Goal: Task Accomplishment & Management: Complete application form

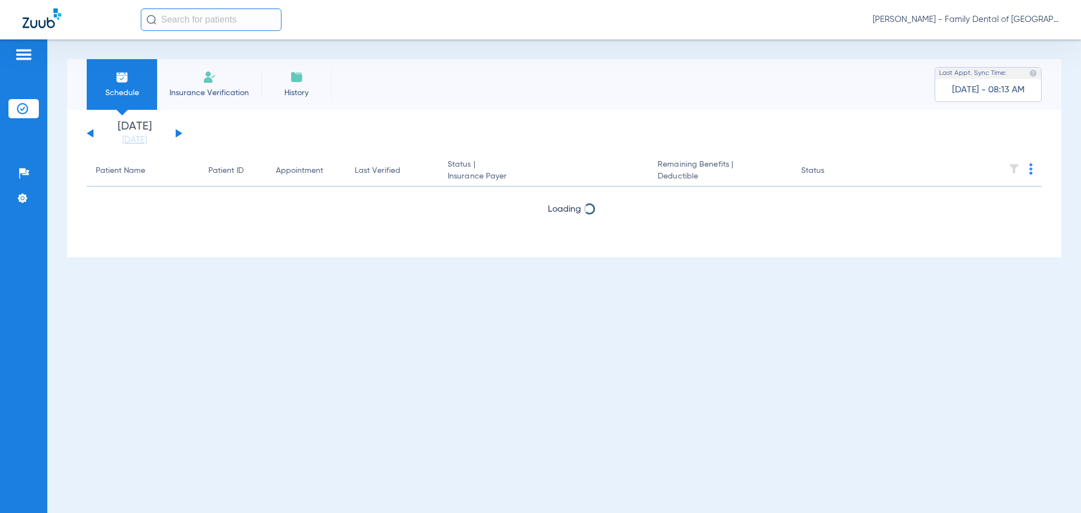
click at [225, 88] on span "Insurance Verification" at bounding box center [208, 92] width 87 height 11
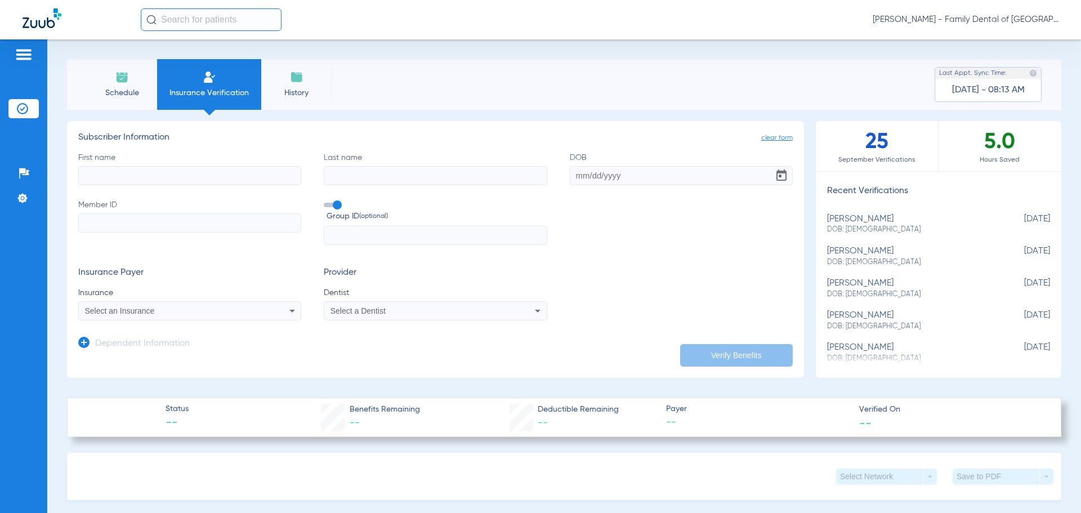
click at [207, 182] on input "First name" at bounding box center [189, 175] width 223 height 19
type input "Mark"
click at [379, 172] on input "Last name" at bounding box center [435, 175] width 223 height 19
type input "[PERSON_NAME]"
click at [266, 229] on input "Member ID" at bounding box center [189, 222] width 223 height 19
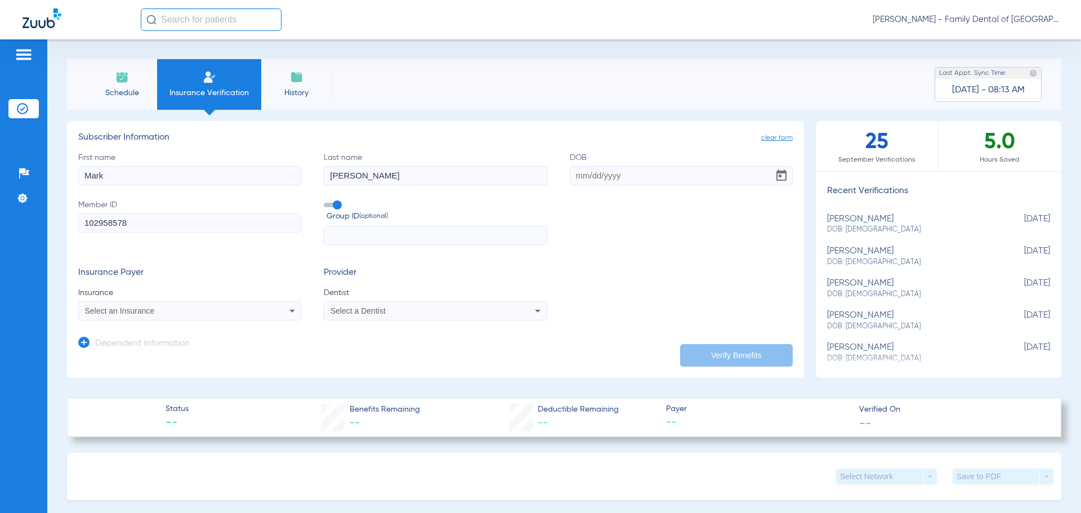
type input "102958578"
click at [356, 238] on input "text" at bounding box center [435, 235] width 223 height 19
type input "00146363"
click at [291, 309] on icon at bounding box center [292, 311] width 14 height 14
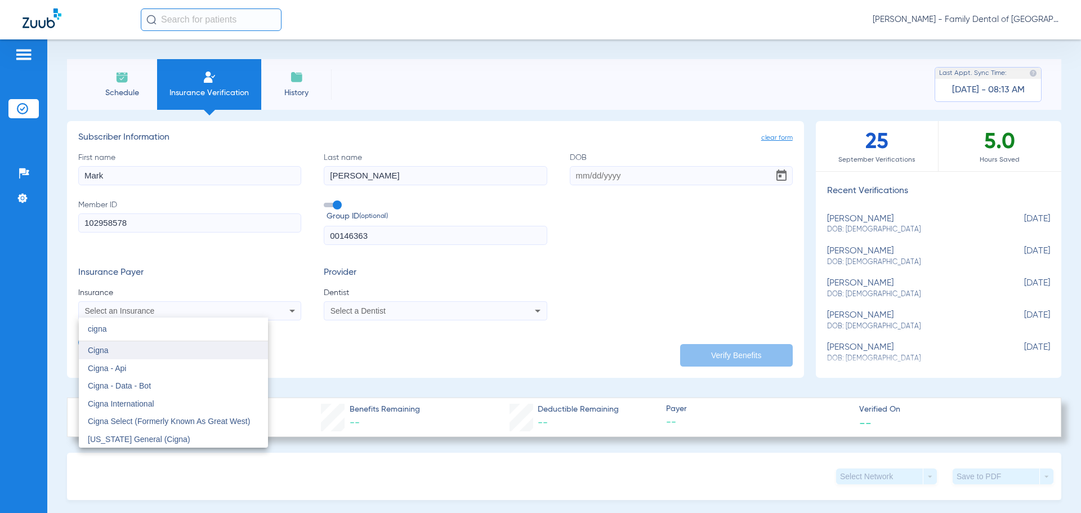
type input "cigna"
click at [100, 347] on span "Cigna" at bounding box center [98, 350] width 21 height 9
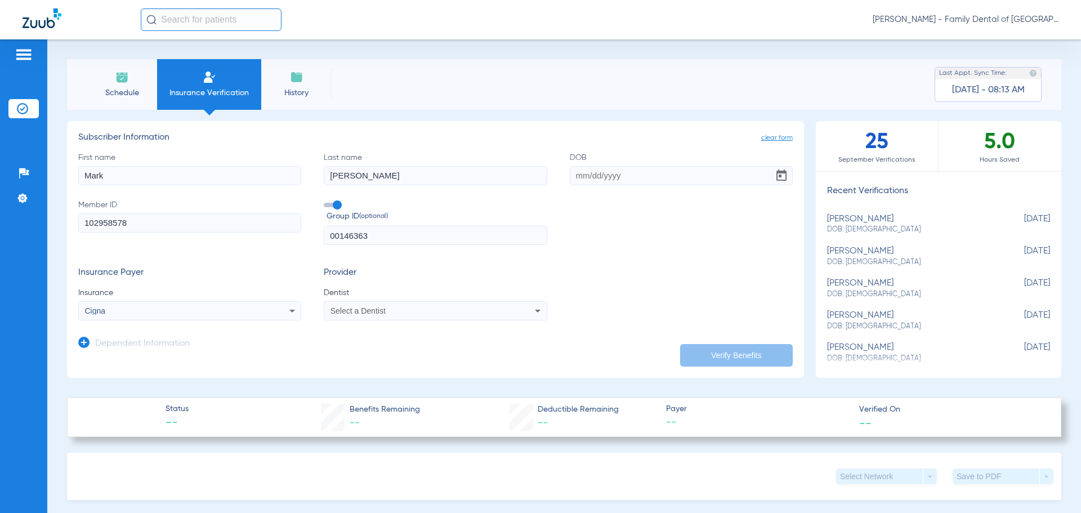
click at [531, 307] on icon at bounding box center [538, 311] width 14 height 14
type input "april"
click at [417, 351] on span "[PERSON_NAME] 1487882031" at bounding box center [386, 350] width 110 height 8
click at [85, 342] on icon at bounding box center [83, 342] width 11 height 11
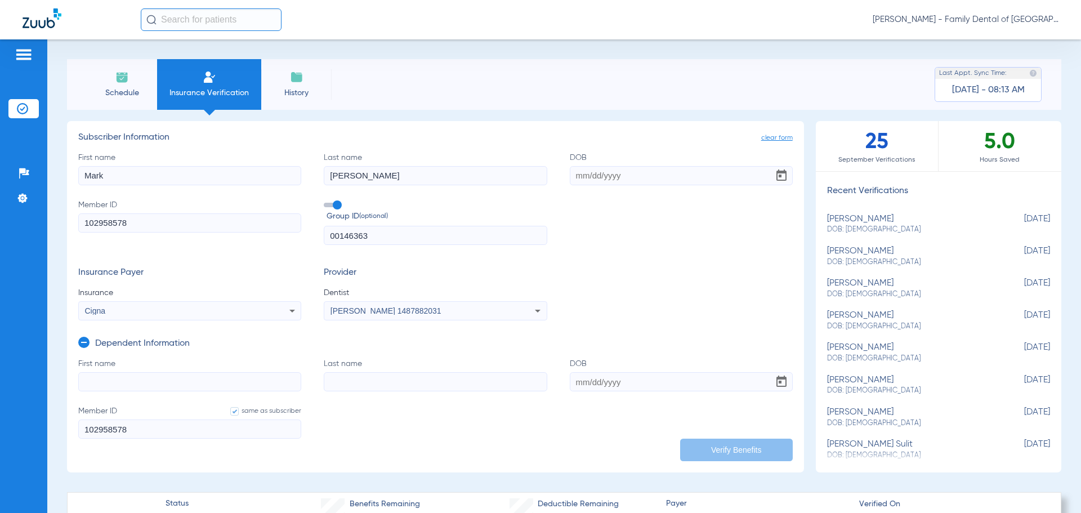
click at [171, 382] on input "First name" at bounding box center [189, 381] width 223 height 19
type input "[PERSON_NAME]"
click at [386, 383] on input "Last name" at bounding box center [435, 381] width 223 height 19
type input "[PERSON_NAME]"
click at [610, 380] on input "DOB" at bounding box center [681, 381] width 223 height 19
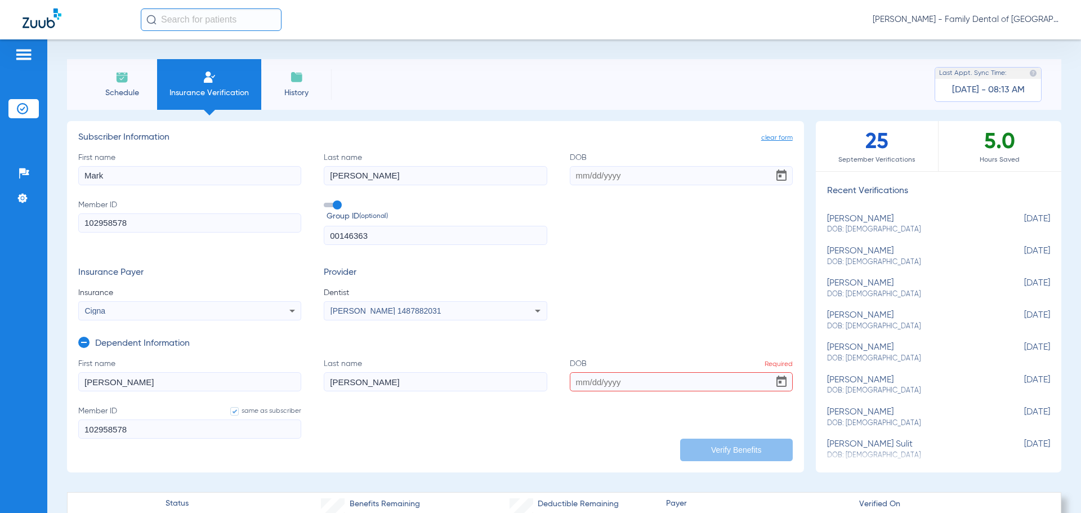
click at [581, 381] on input "DOB Required" at bounding box center [681, 381] width 223 height 19
type input "[DATE]"
click at [570, 174] on input "DOB" at bounding box center [681, 175] width 223 height 19
type input "[DATE]"
click at [729, 450] on button "Verify Benefits" at bounding box center [736, 449] width 113 height 23
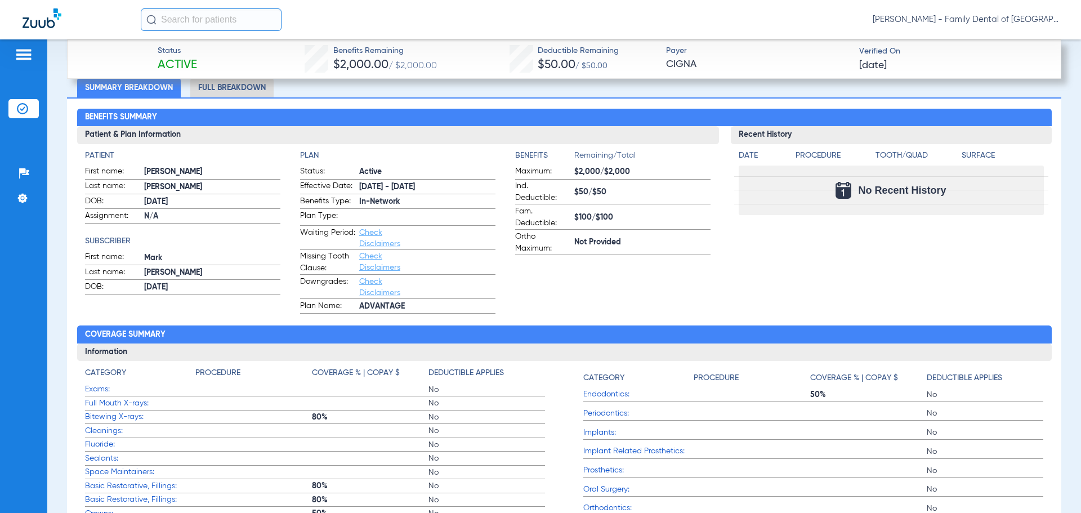
scroll to position [394, 0]
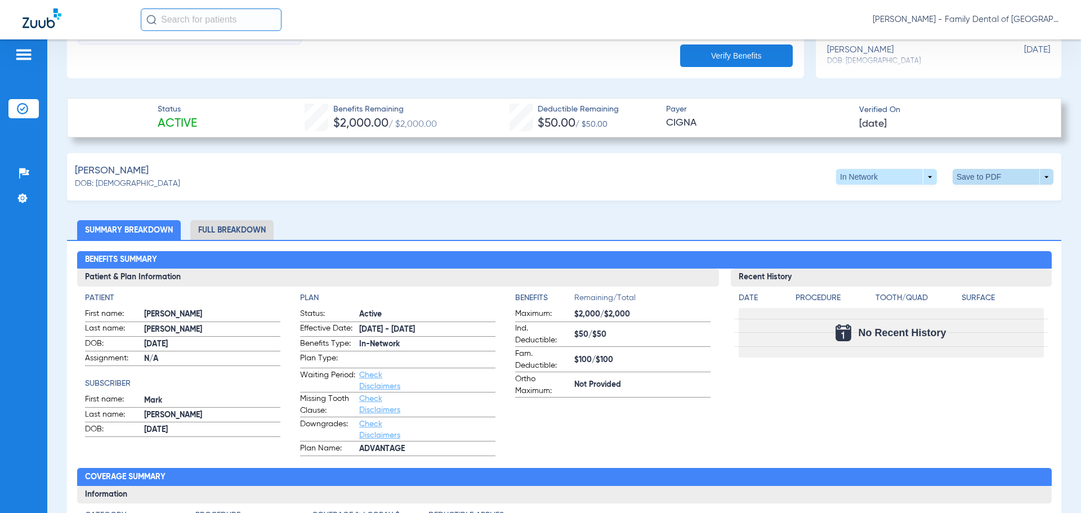
click at [1038, 175] on span at bounding box center [1002, 177] width 101 height 16
click at [994, 227] on div at bounding box center [540, 256] width 1081 height 513
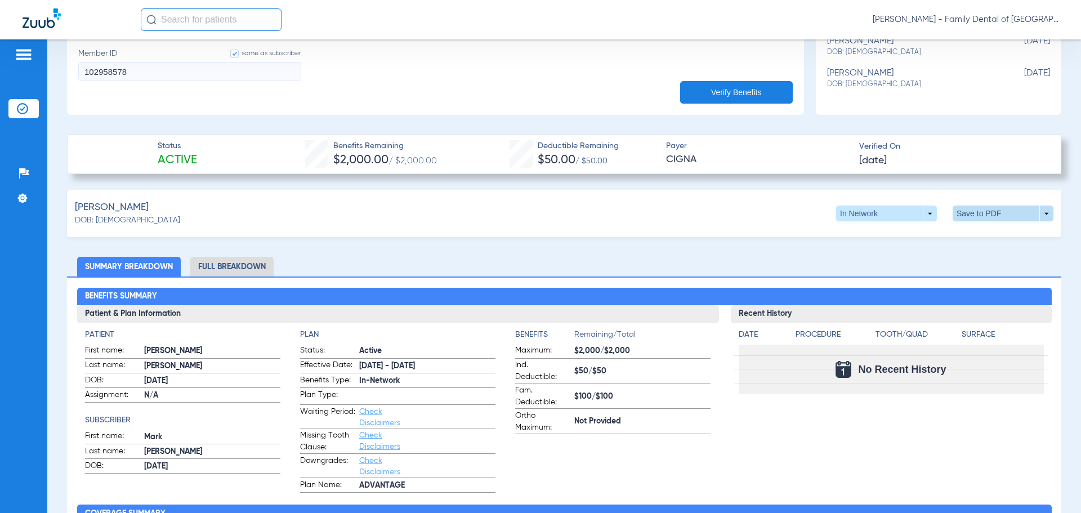
scroll to position [338, 0]
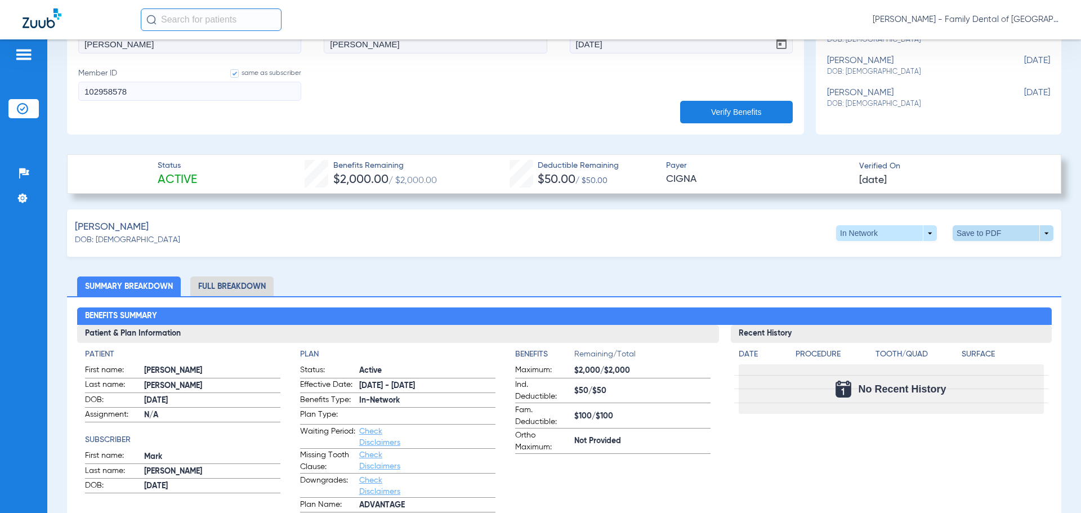
click at [1038, 232] on span at bounding box center [1002, 233] width 101 height 16
click at [894, 254] on span "Save to PDF" at bounding box center [910, 254] width 44 height 8
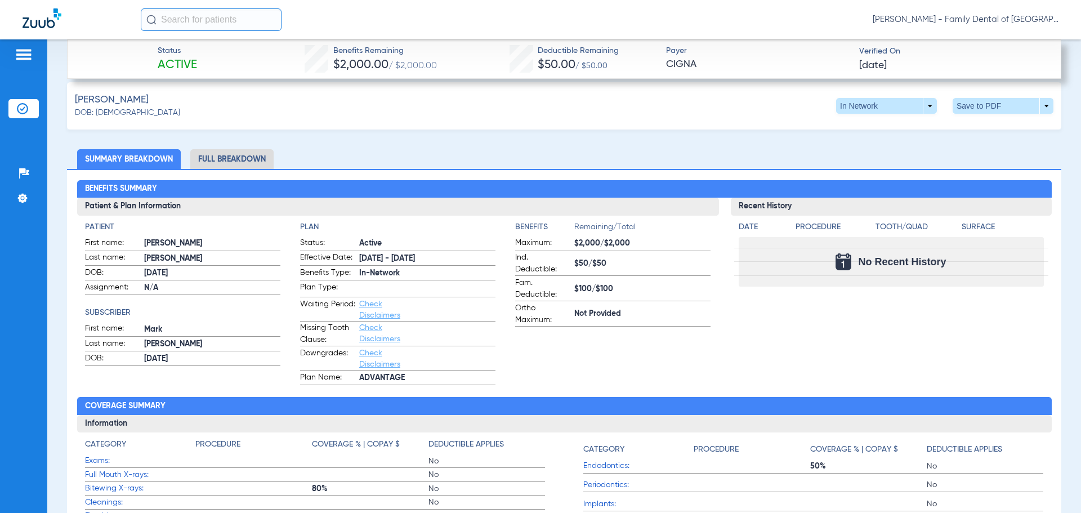
scroll to position [300, 0]
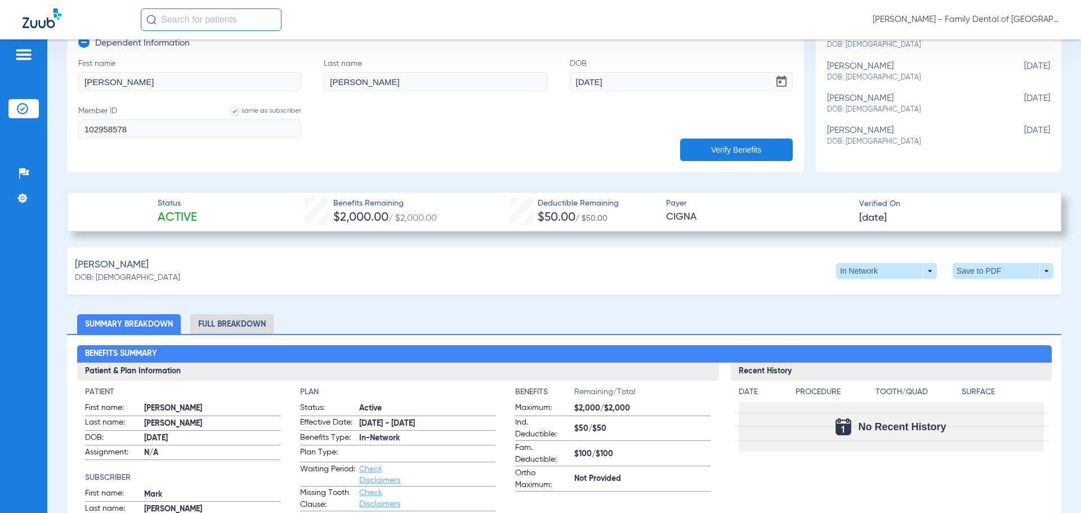
click at [234, 317] on li "Full Breakdown" at bounding box center [231, 324] width 83 height 20
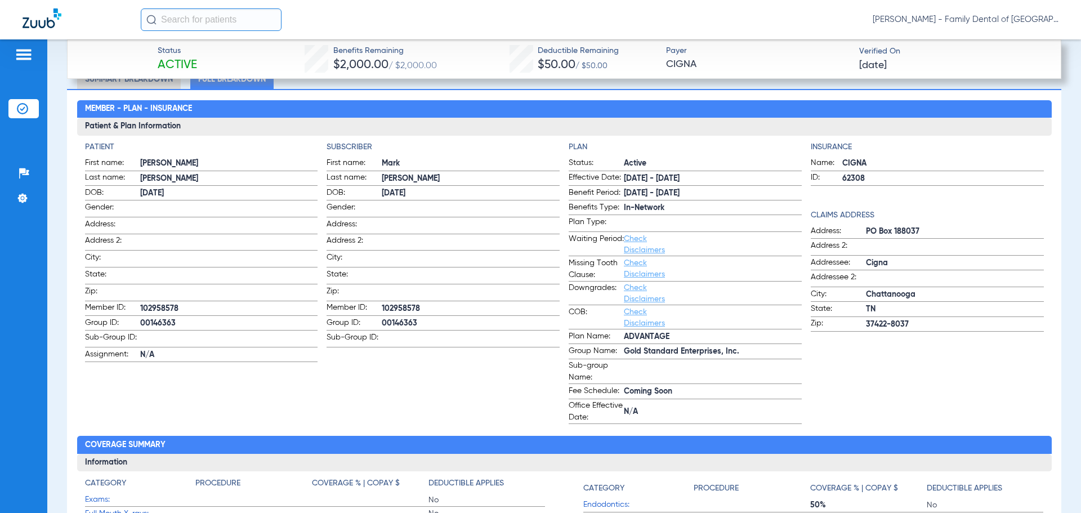
scroll to position [525, 0]
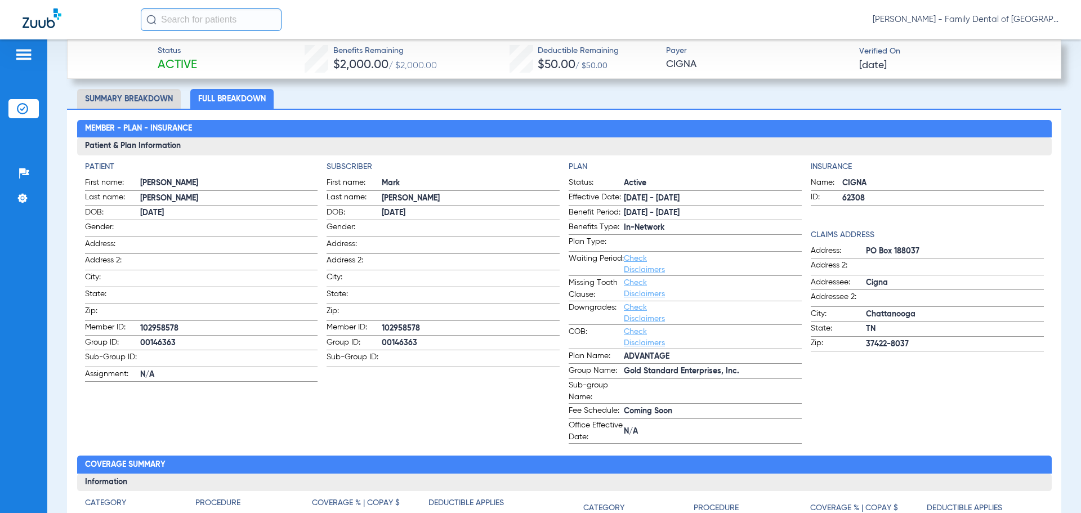
drag, startPoint x: 413, startPoint y: 335, endPoint x: 390, endPoint y: 339, distance: 22.8
click at [390, 339] on span "00146363" at bounding box center [471, 343] width 178 height 12
copy span "146363"
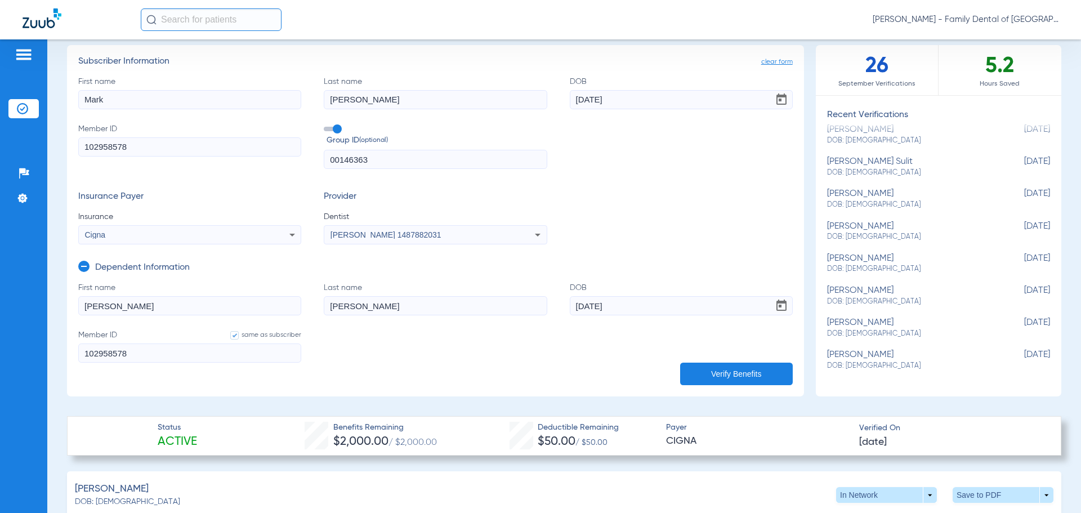
scroll to position [75, 0]
drag, startPoint x: 134, startPoint y: 146, endPoint x: 20, endPoint y: 155, distance: 114.0
click at [20, 155] on div "Patients Insurance Verification Setup Help Center Settings Schedule Insurance V…" at bounding box center [540, 295] width 1081 height 513
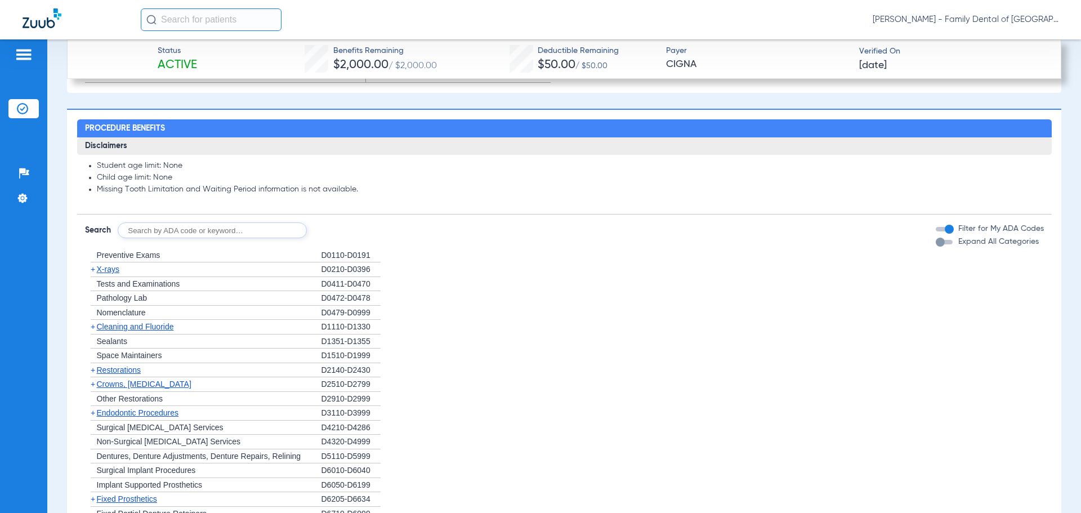
scroll to position [1257, 0]
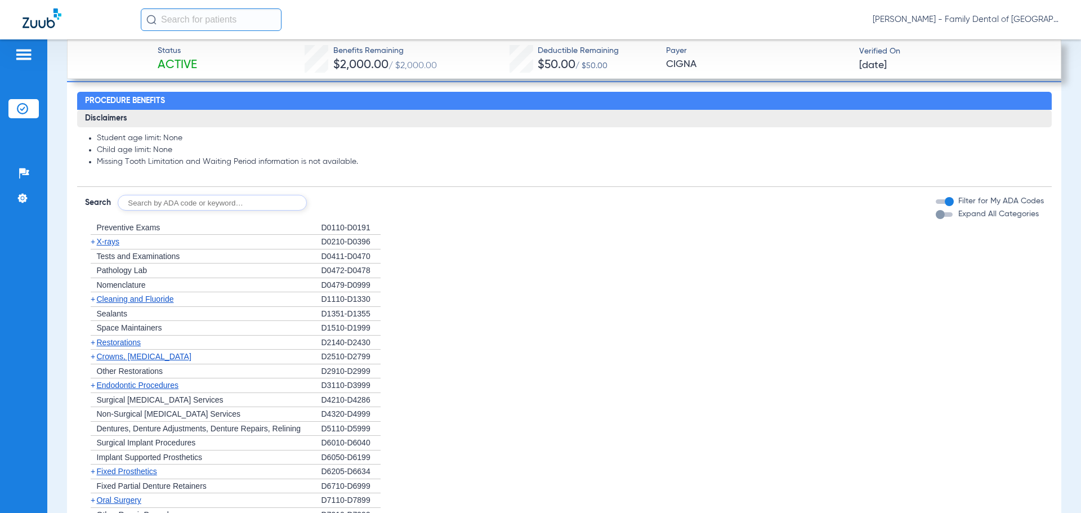
drag, startPoint x: 321, startPoint y: 225, endPoint x: 368, endPoint y: 232, distance: 47.3
click at [368, 232] on div "D0110-D0191" at bounding box center [350, 228] width 59 height 15
copy div "D0110-D0191"
click at [214, 200] on input "text" at bounding box center [212, 203] width 189 height 16
paste input "D0110-D0191"
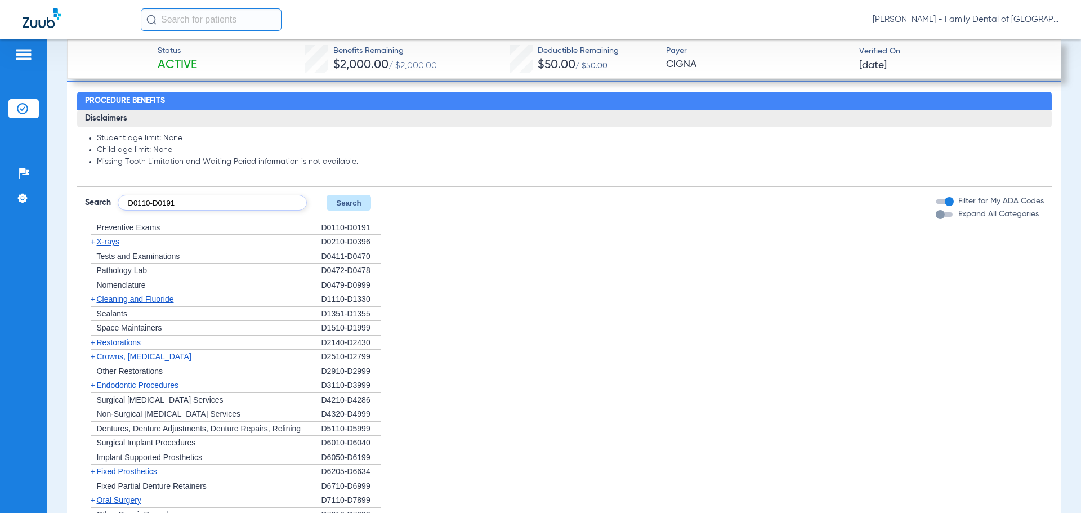
type input "D0110-D0191"
click at [340, 203] on button "Search" at bounding box center [348, 203] width 44 height 16
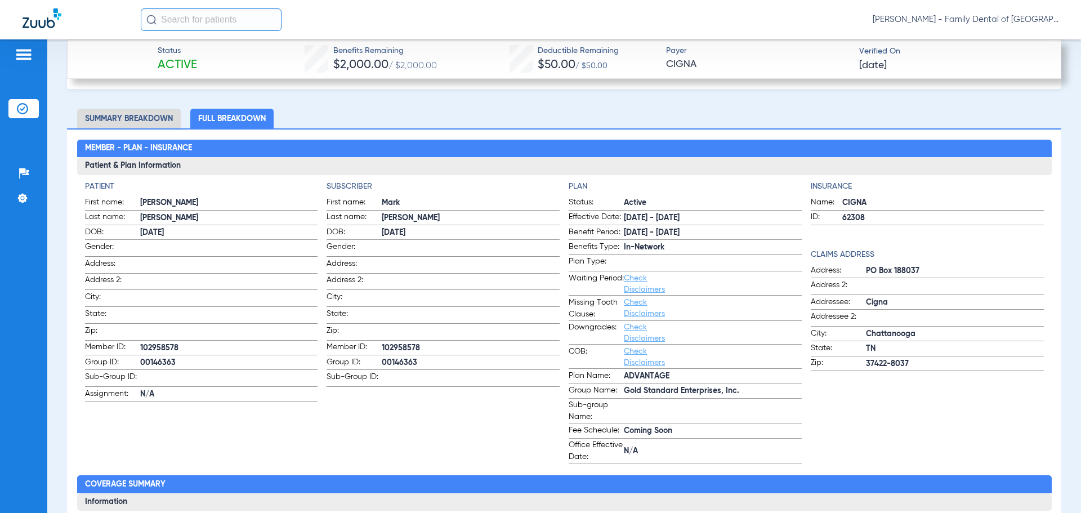
scroll to position [507, 0]
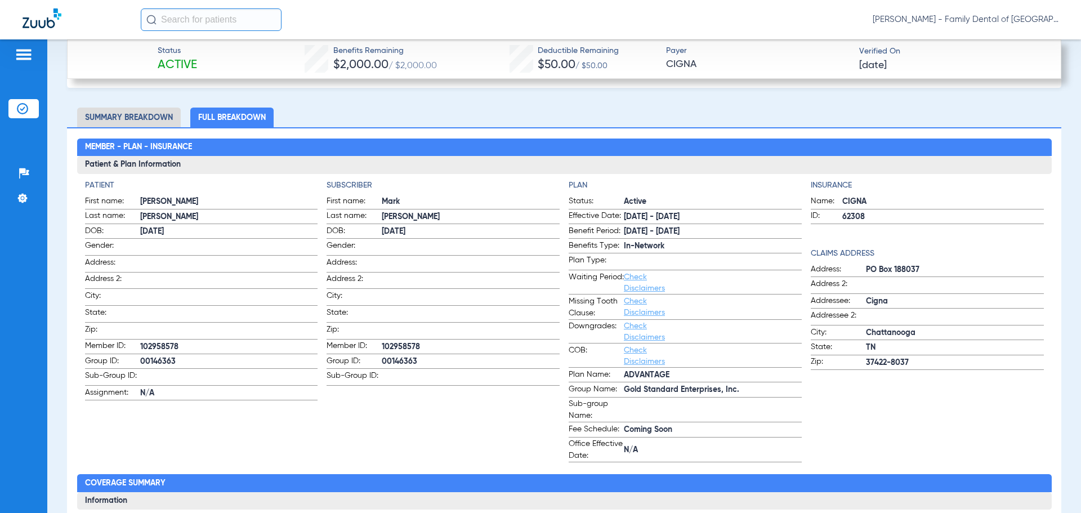
click at [643, 304] on span "Check Disclaimers" at bounding box center [651, 307] width 55 height 24
click at [635, 304] on link "Check Disclaimers" at bounding box center [644, 306] width 41 height 19
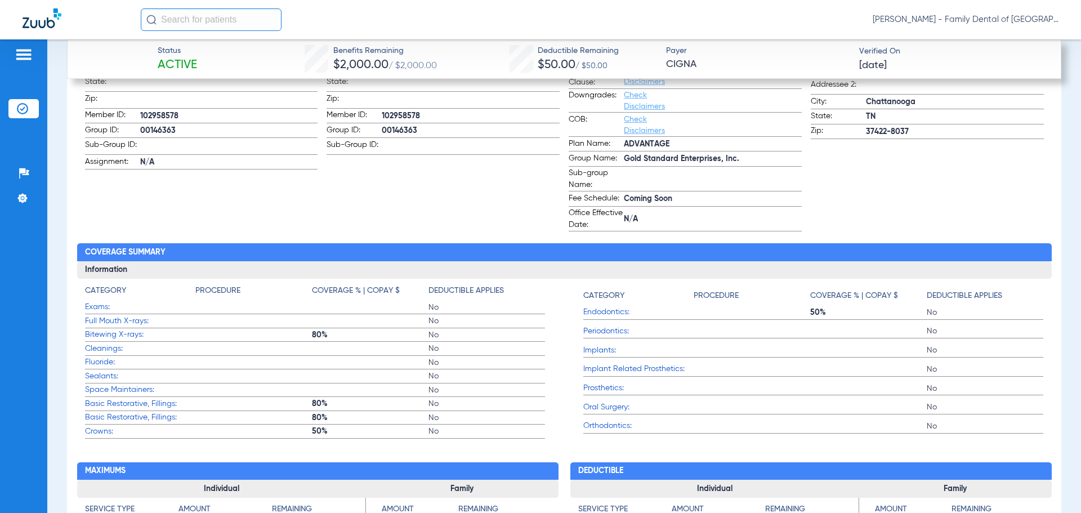
scroll to position [747, 0]
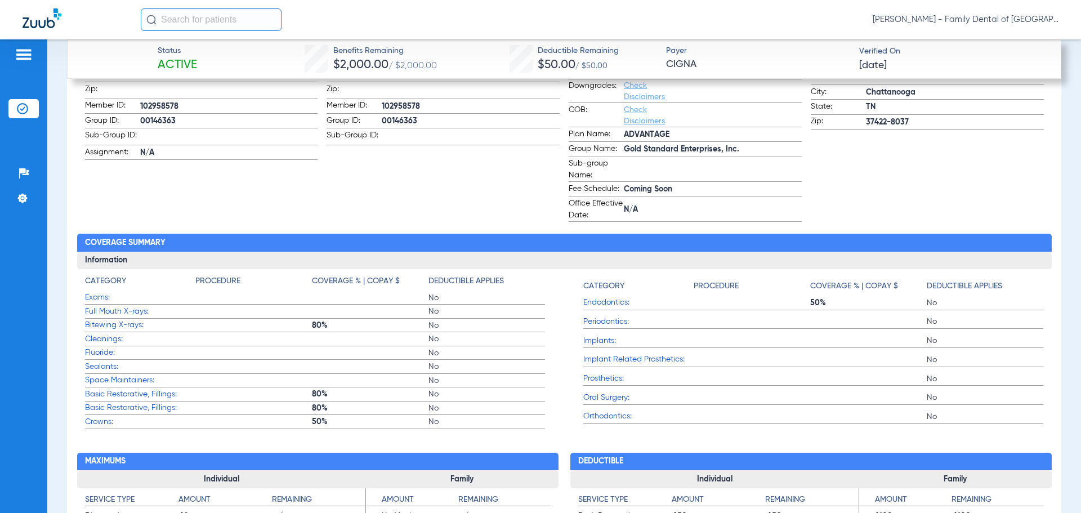
click at [99, 297] on span "Exams:" at bounding box center [140, 298] width 110 height 12
click at [95, 295] on span "Exams:" at bounding box center [140, 298] width 110 height 12
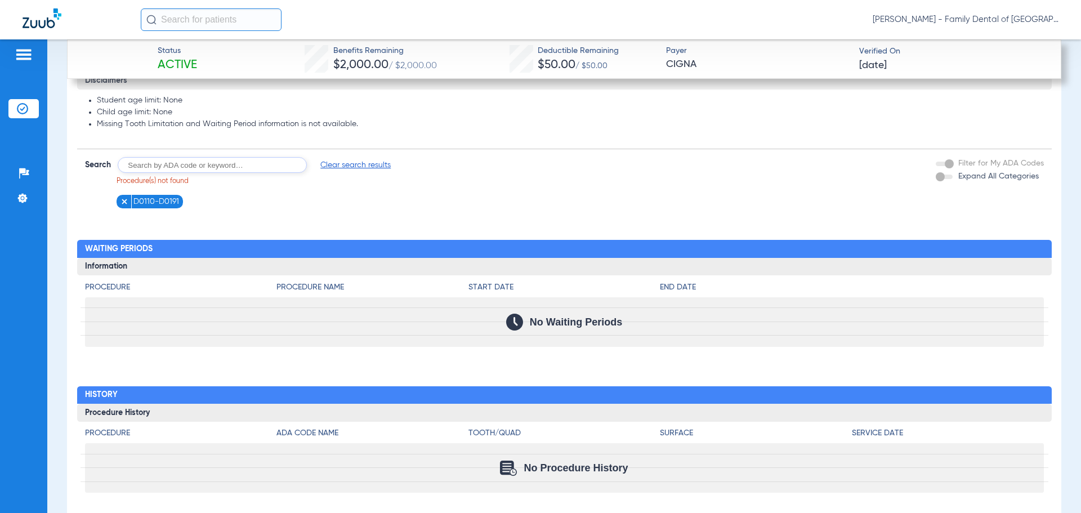
scroll to position [1238, 0]
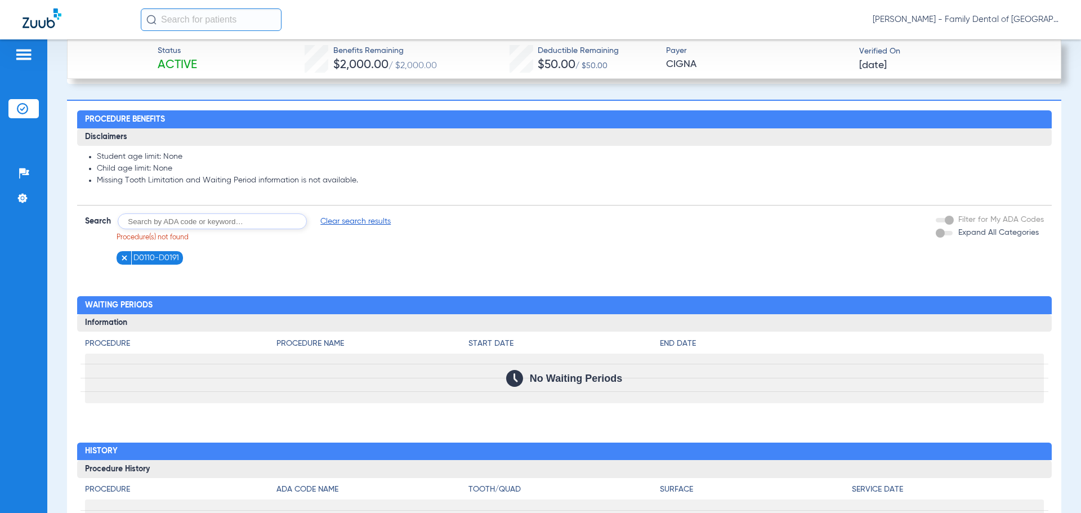
click at [122, 256] on img at bounding box center [124, 258] width 8 height 8
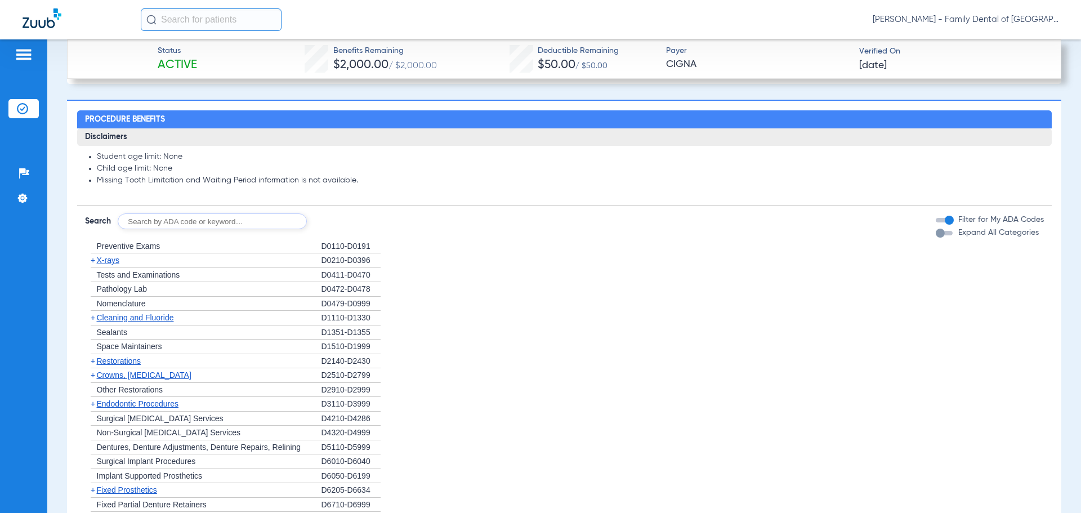
click at [102, 258] on span "X-rays" at bounding box center [108, 260] width 23 height 9
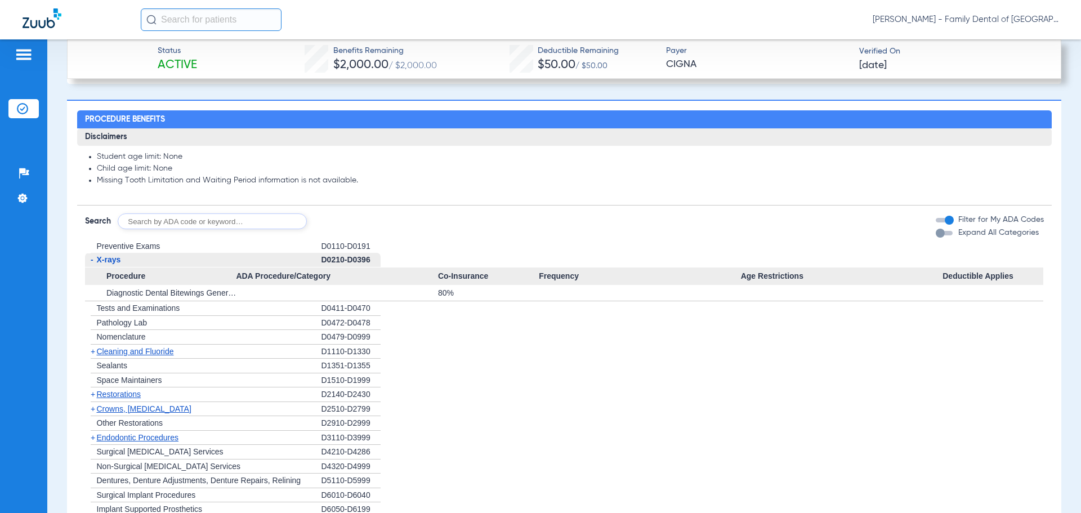
click at [107, 351] on span "Cleaning and Fluoride" at bounding box center [135, 351] width 77 height 9
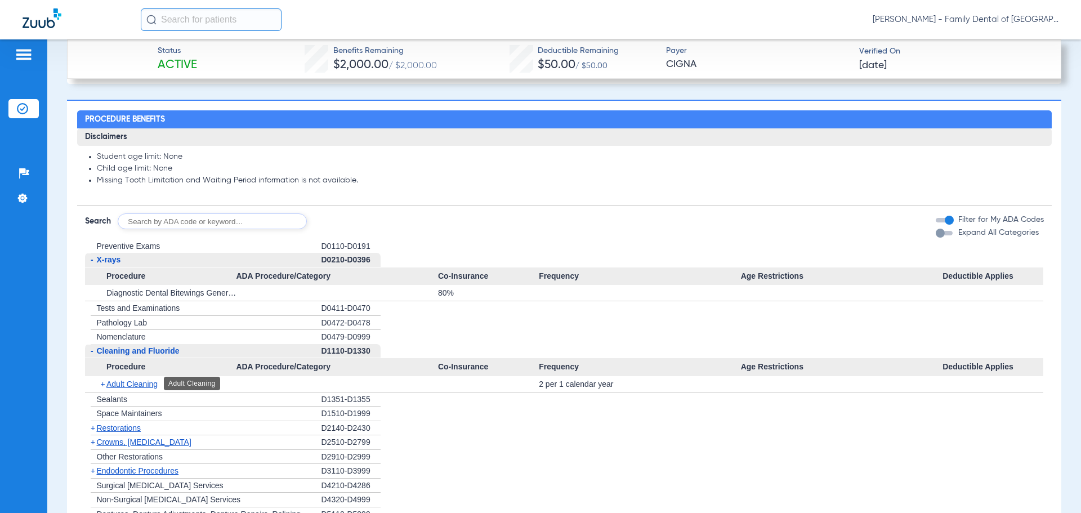
click at [116, 383] on span "Adult Cleaning" at bounding box center [131, 383] width 51 height 9
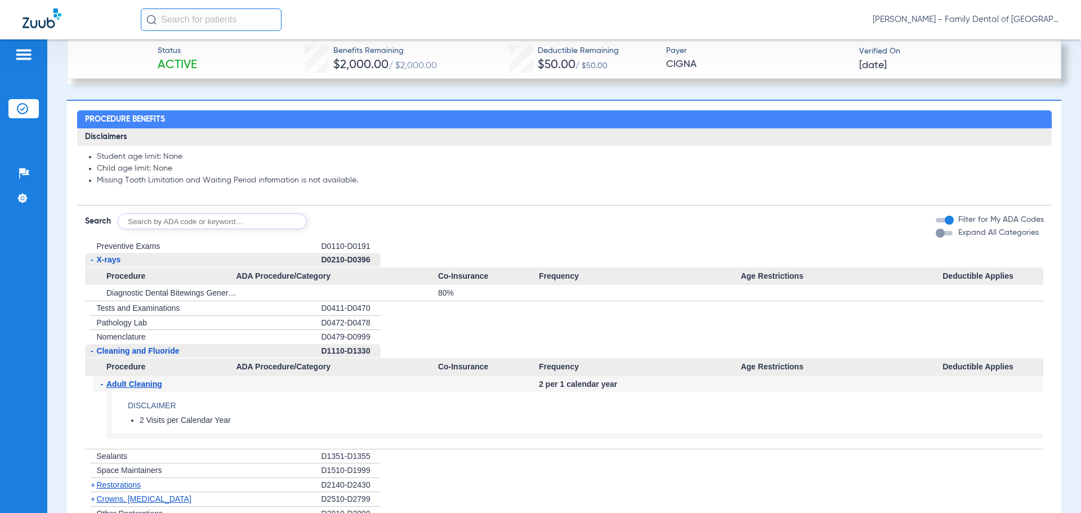
click at [120, 384] on span "Adult Cleaning" at bounding box center [134, 383] width 56 height 9
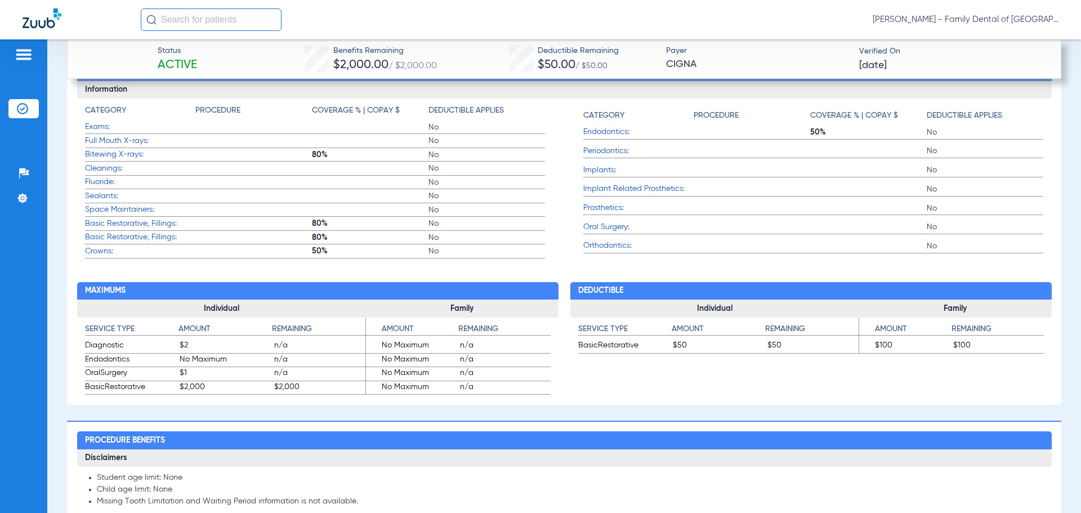
scroll to position [844, 0]
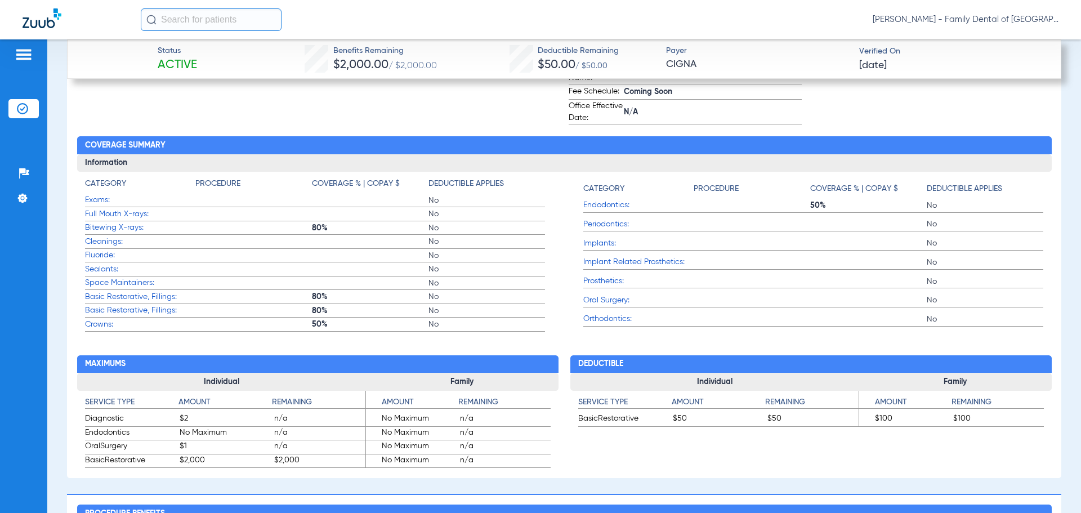
click at [597, 280] on span "Prosthetics:" at bounding box center [638, 281] width 110 height 12
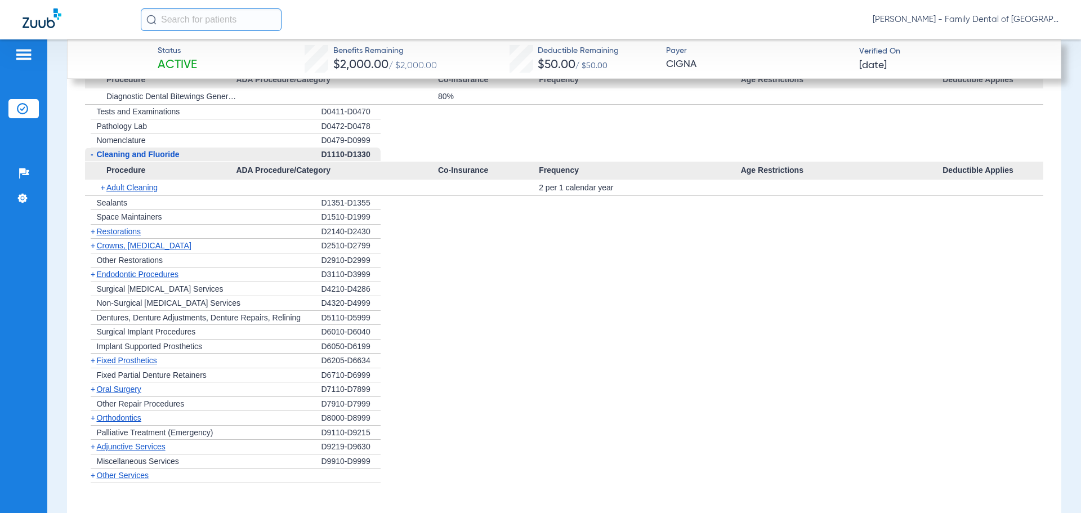
scroll to position [1463, 0]
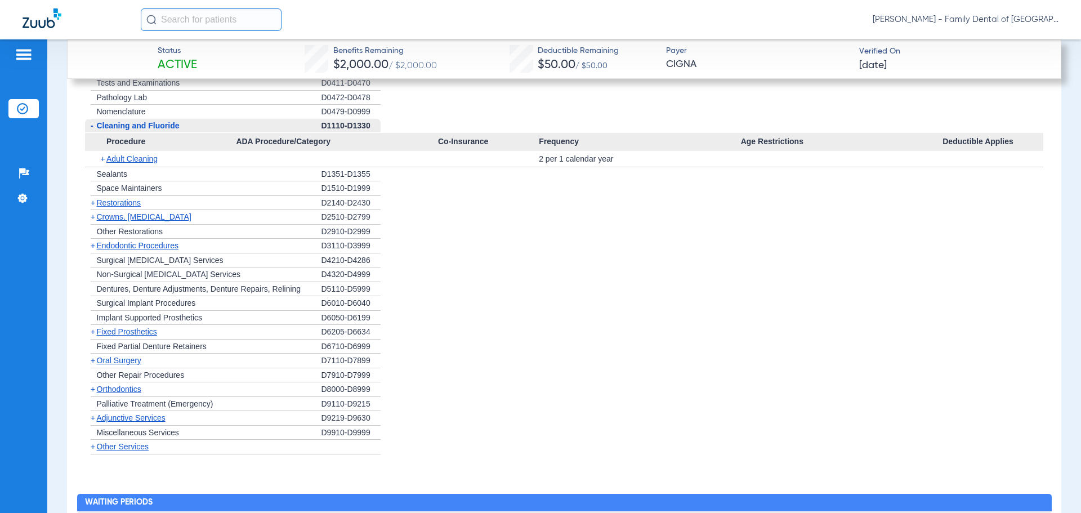
click at [106, 331] on span "Fixed Prosthetics" at bounding box center [127, 331] width 60 height 9
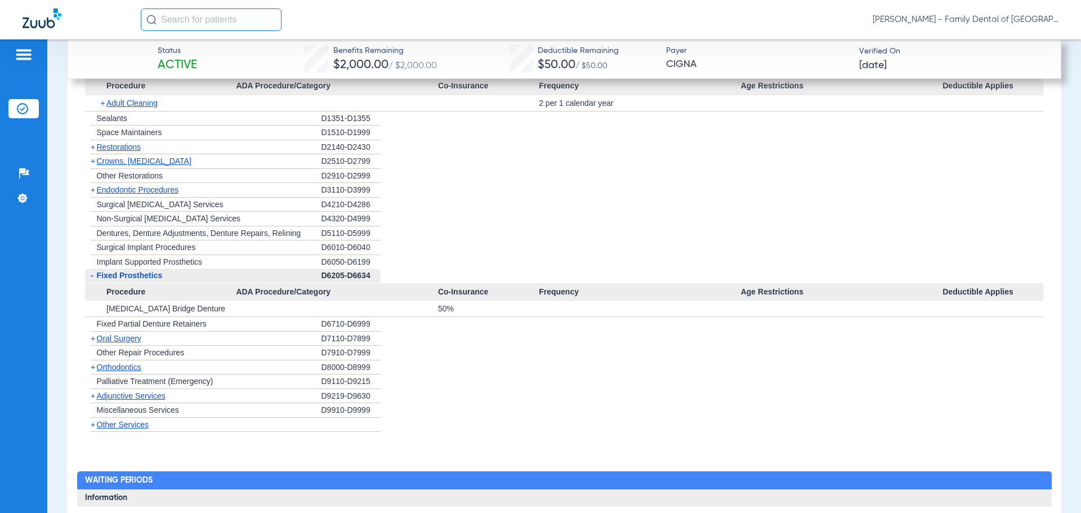
scroll to position [1520, 0]
click at [119, 338] on span "Oral Surgery" at bounding box center [119, 337] width 44 height 9
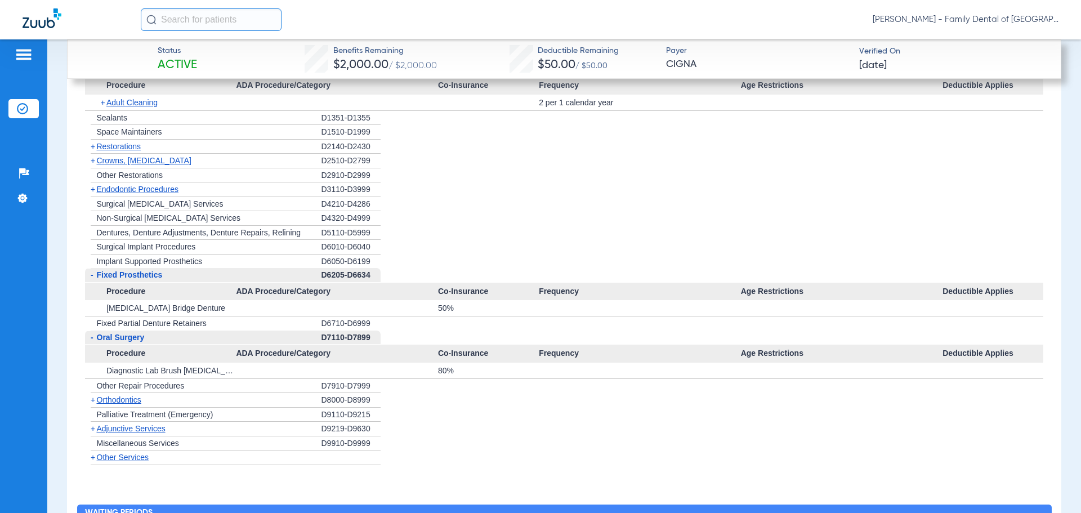
click at [124, 401] on span "Orthodontics" at bounding box center [119, 399] width 44 height 9
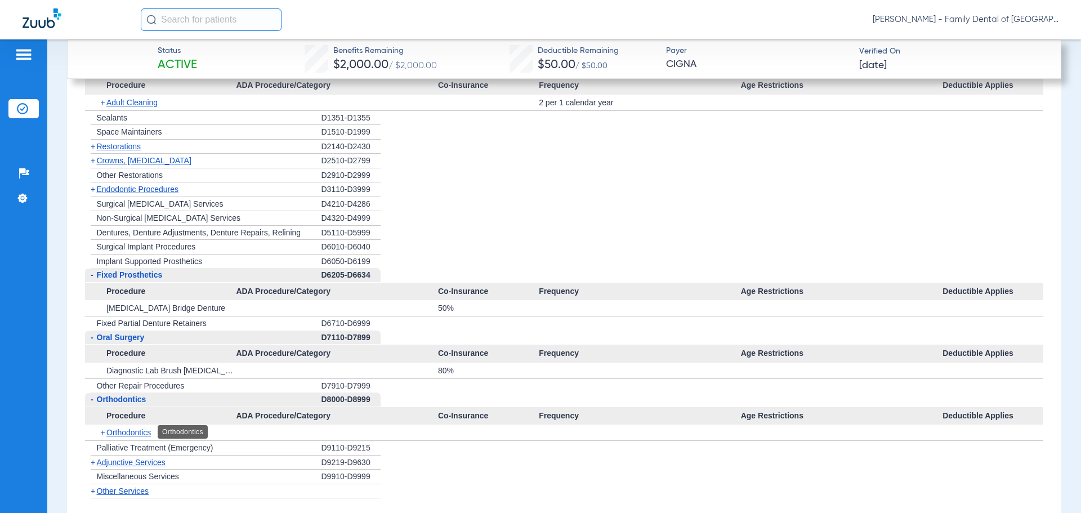
click at [125, 433] on span "Orthodontics" at bounding box center [128, 432] width 44 height 9
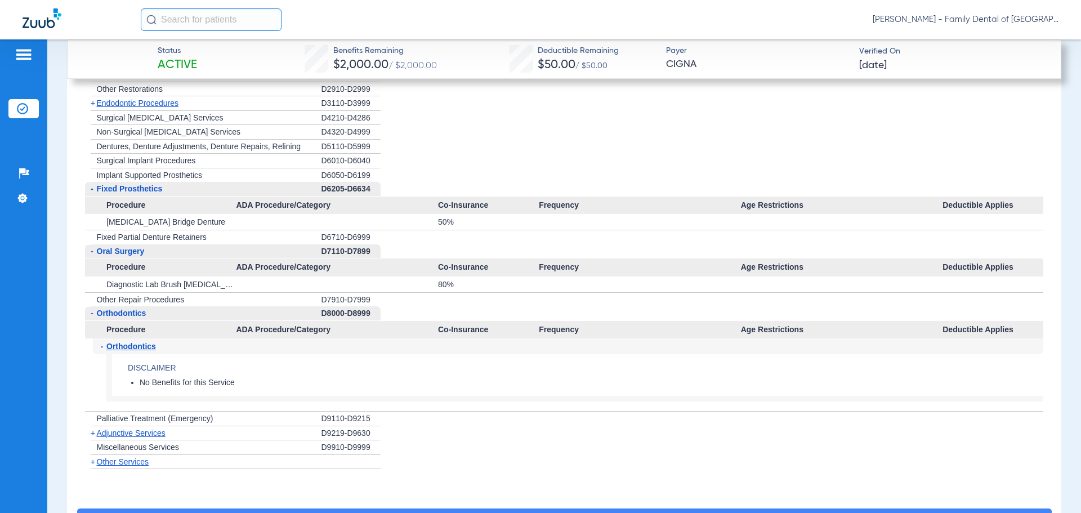
scroll to position [1632, 0]
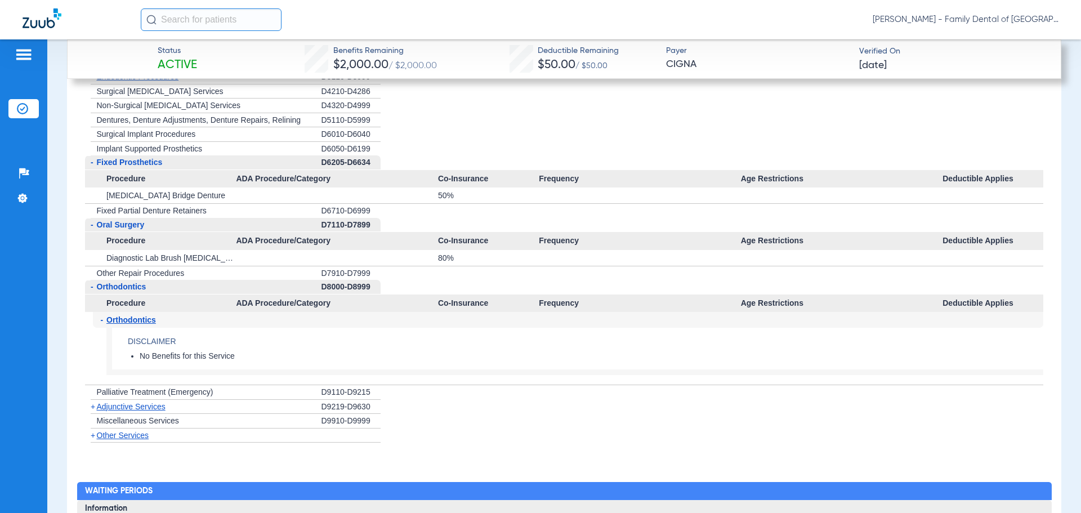
click at [127, 405] on span "Adjunctive Services" at bounding box center [131, 406] width 69 height 9
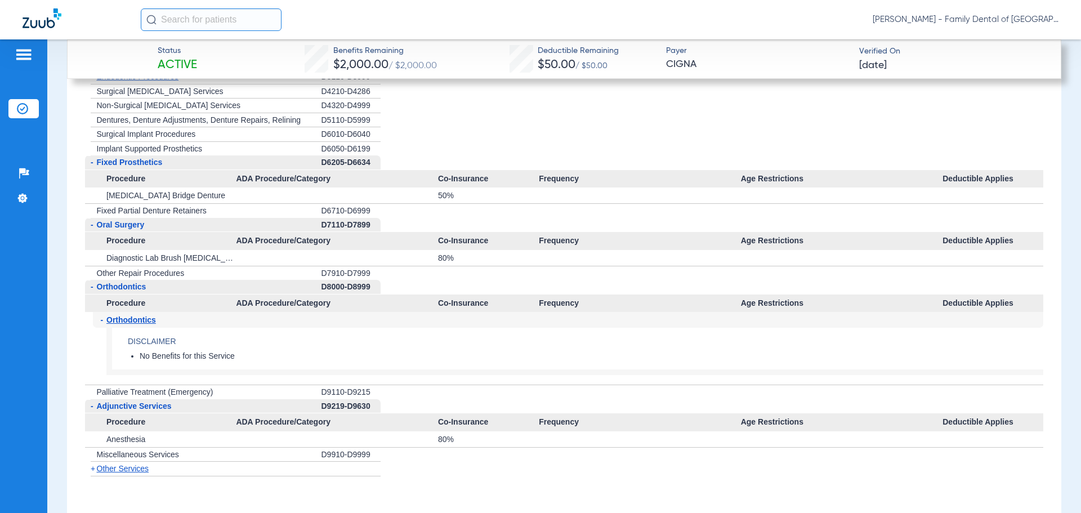
click at [128, 469] on span "Other Services" at bounding box center [123, 468] width 52 height 9
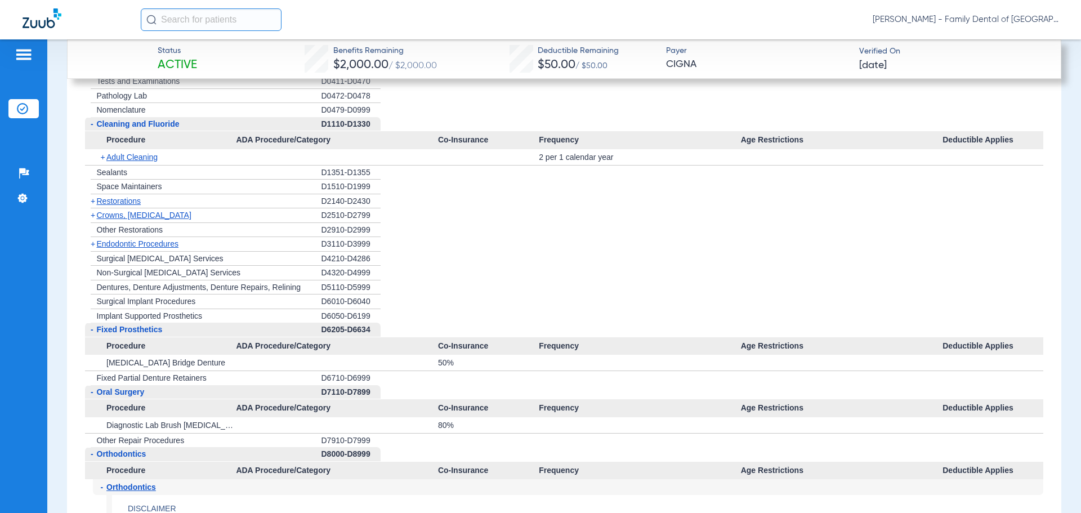
scroll to position [1463, 0]
click at [136, 329] on span "Fixed Prosthetics" at bounding box center [130, 330] width 66 height 9
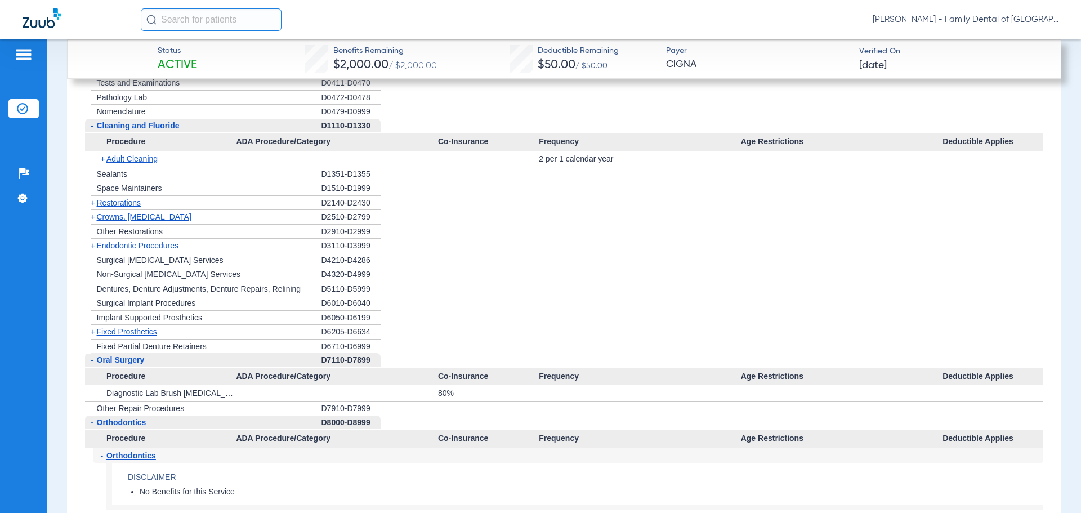
click at [127, 332] on span "Fixed Prosthetics" at bounding box center [127, 331] width 60 height 9
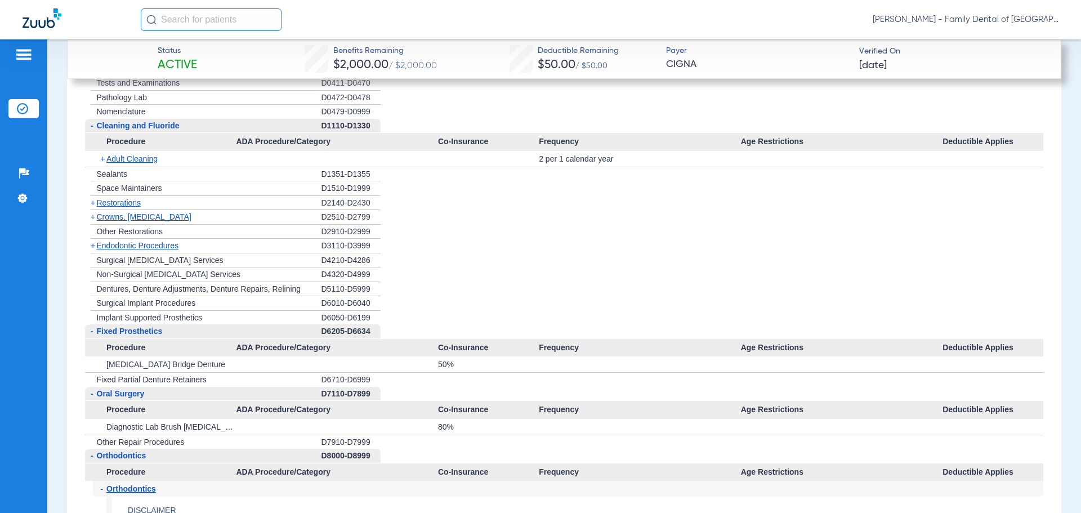
click at [132, 392] on span "Oral Surgery" at bounding box center [121, 393] width 48 height 9
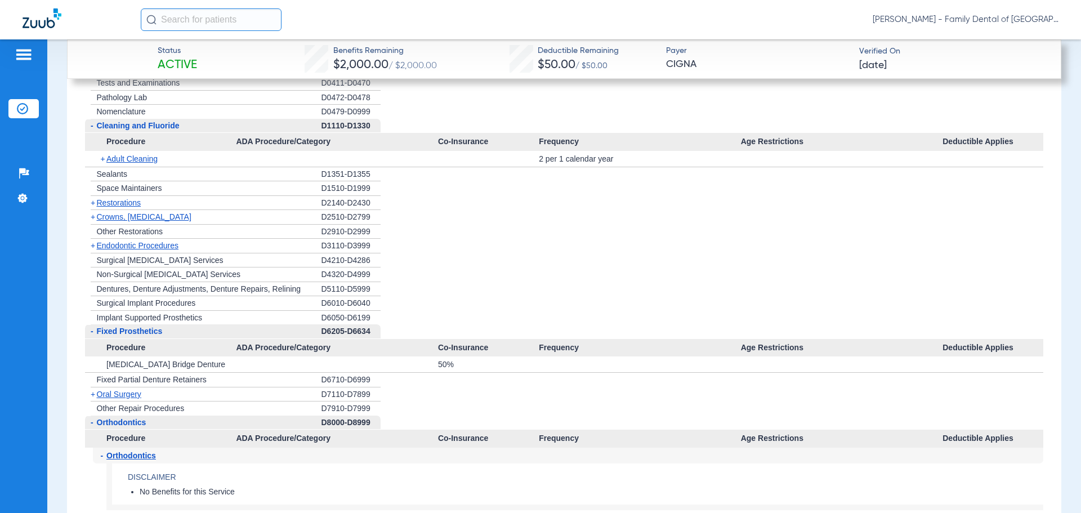
click at [132, 392] on span "Oral Surgery" at bounding box center [119, 393] width 44 height 9
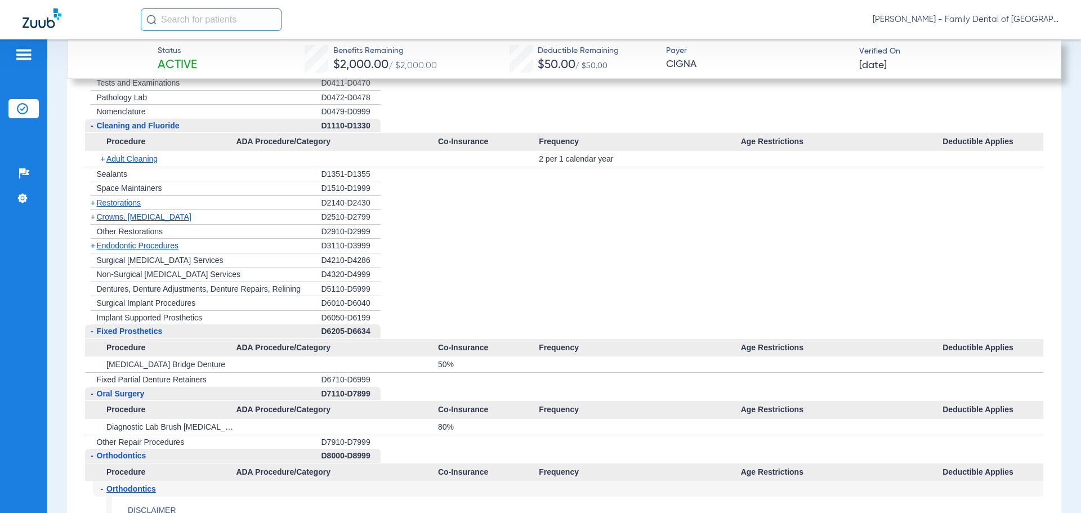
scroll to position [1407, 0]
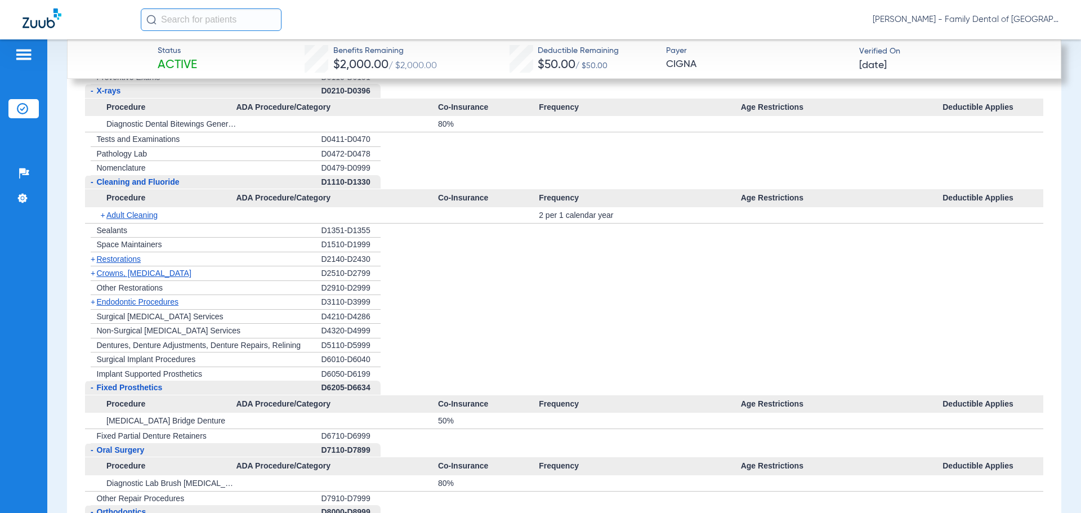
click at [128, 301] on span "Endodontic Procedures" at bounding box center [138, 301] width 82 height 9
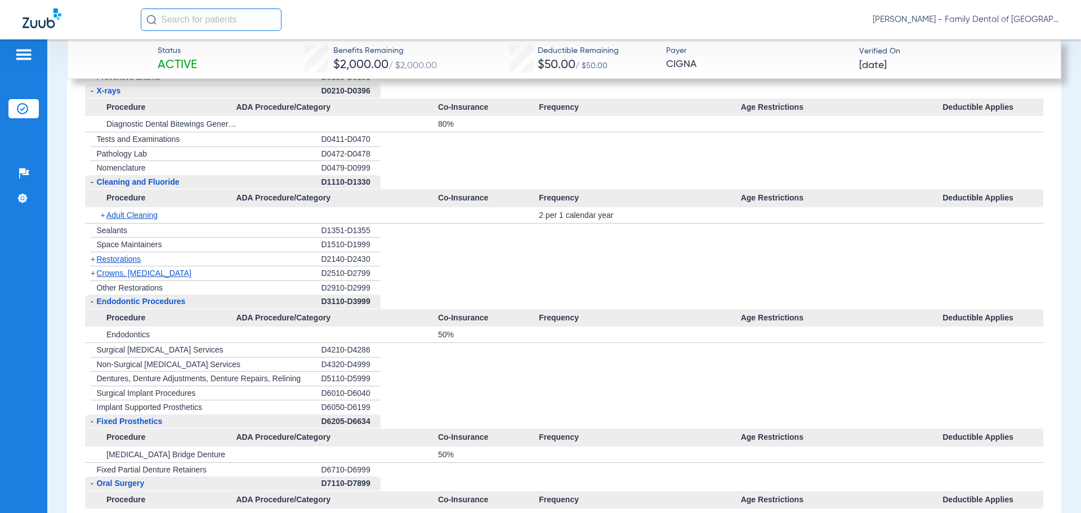
click at [126, 273] on span "Crowns, [MEDICAL_DATA]" at bounding box center [144, 272] width 95 height 9
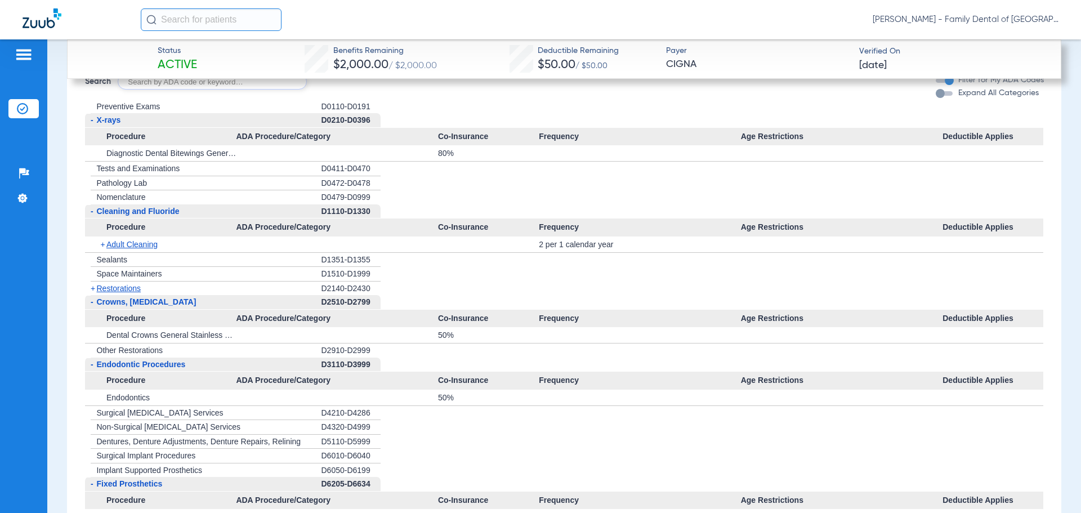
scroll to position [1351, 0]
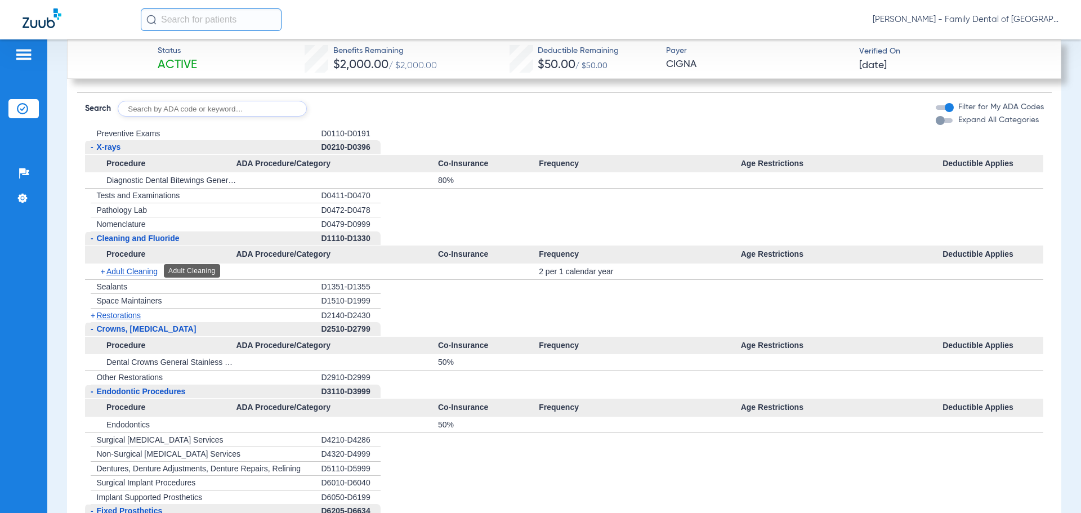
click at [127, 269] on span "Adult Cleaning" at bounding box center [131, 271] width 51 height 9
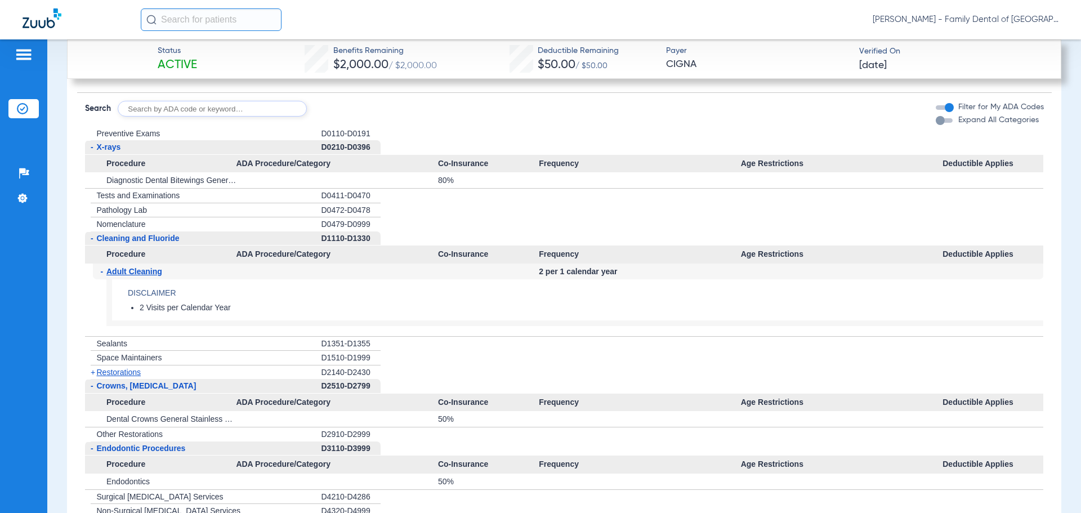
click at [127, 269] on span "Adult Cleaning" at bounding box center [134, 271] width 56 height 9
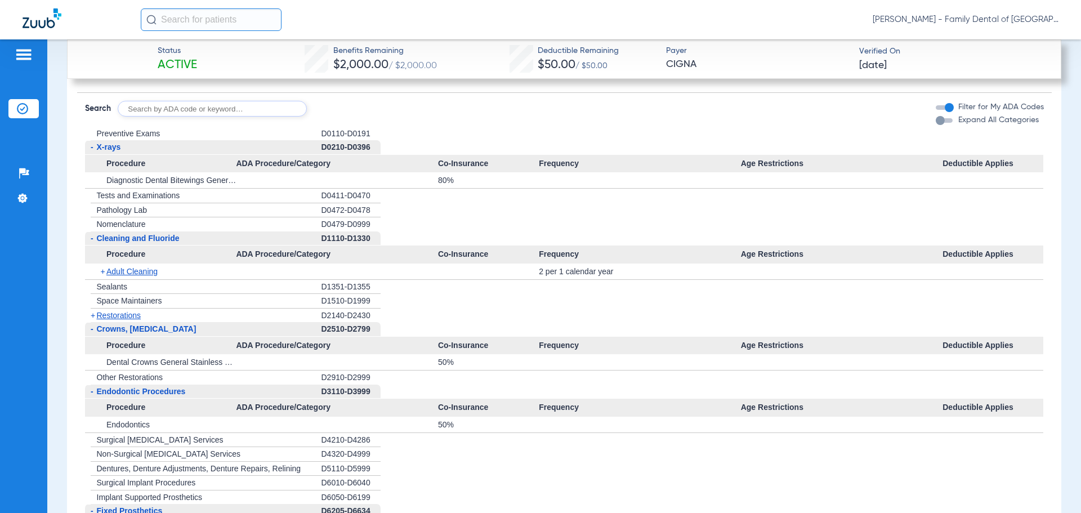
click at [127, 269] on span "Adult Cleaning" at bounding box center [131, 271] width 51 height 9
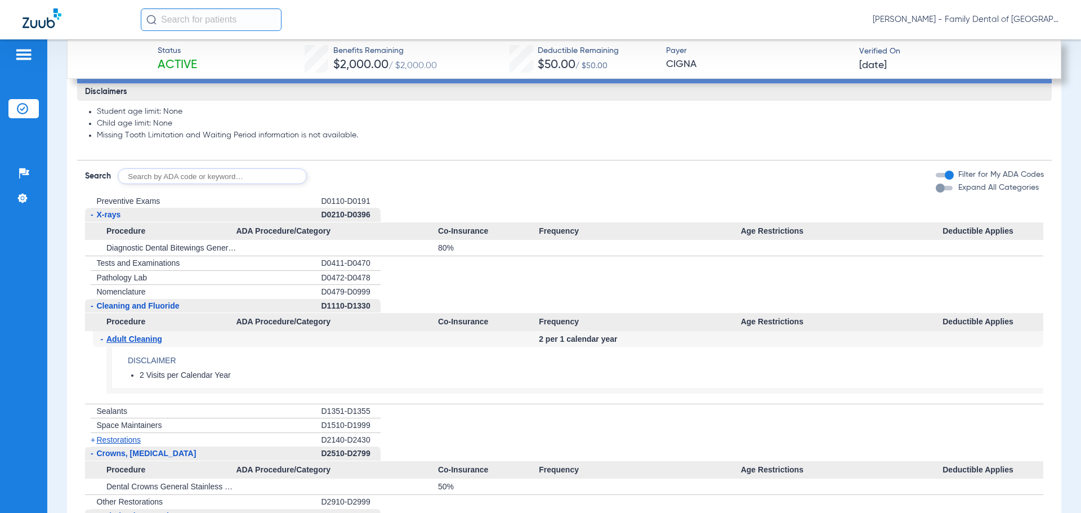
scroll to position [1294, 0]
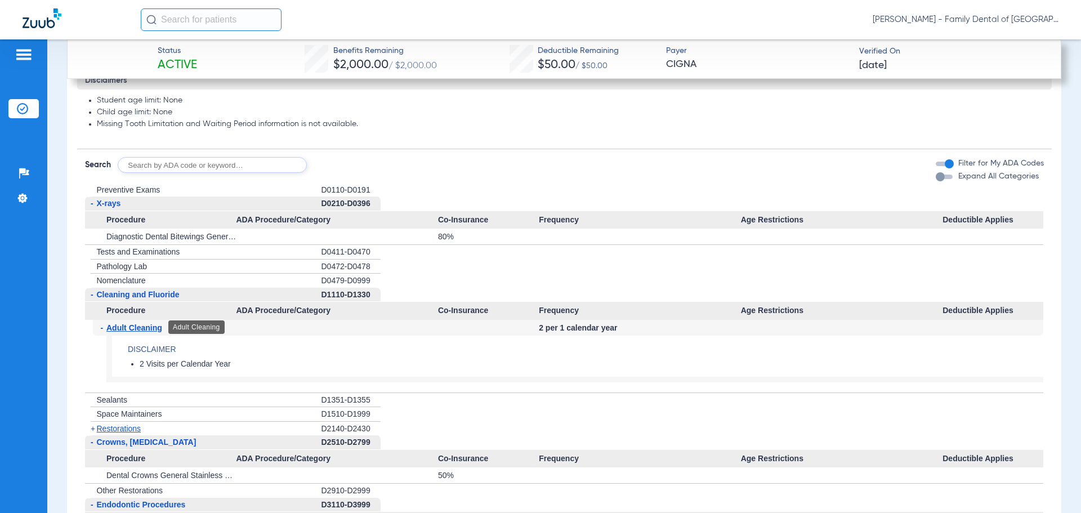
click at [144, 328] on span "Adult Cleaning" at bounding box center [134, 327] width 56 height 9
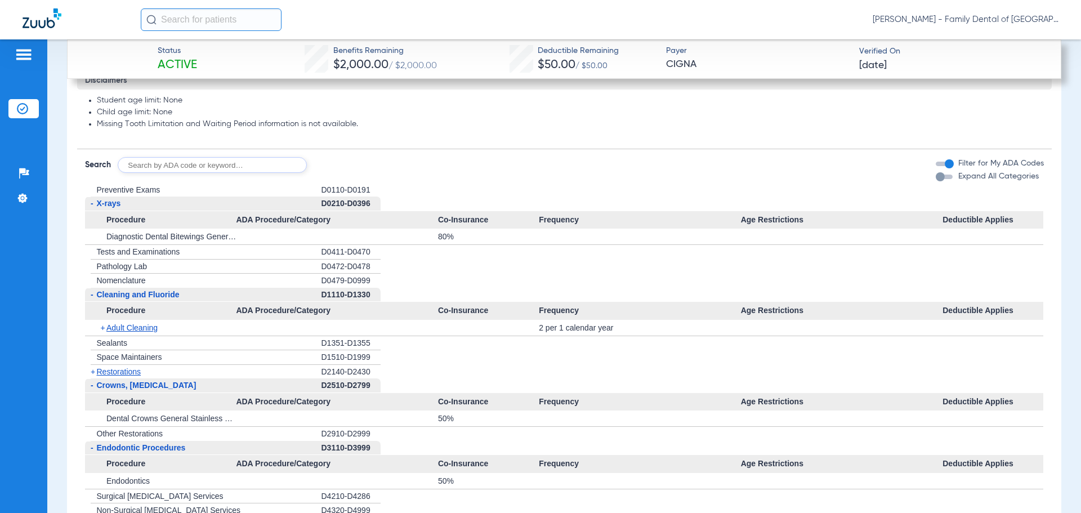
click at [137, 311] on span "Procedure" at bounding box center [160, 311] width 151 height 18
click at [136, 297] on span "Cleaning and Fluoride" at bounding box center [138, 294] width 83 height 9
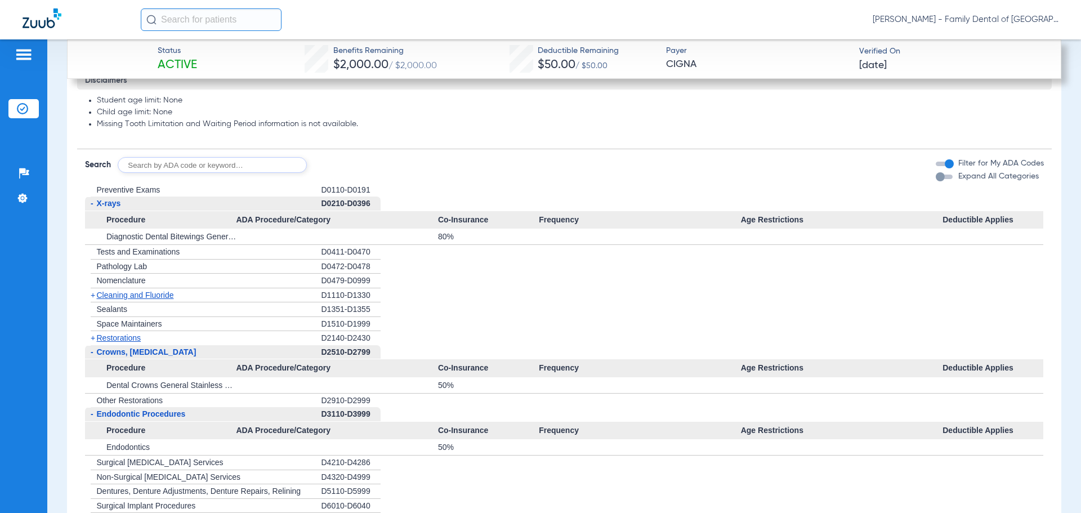
click at [136, 297] on span "Cleaning and Fluoride" at bounding box center [135, 294] width 77 height 9
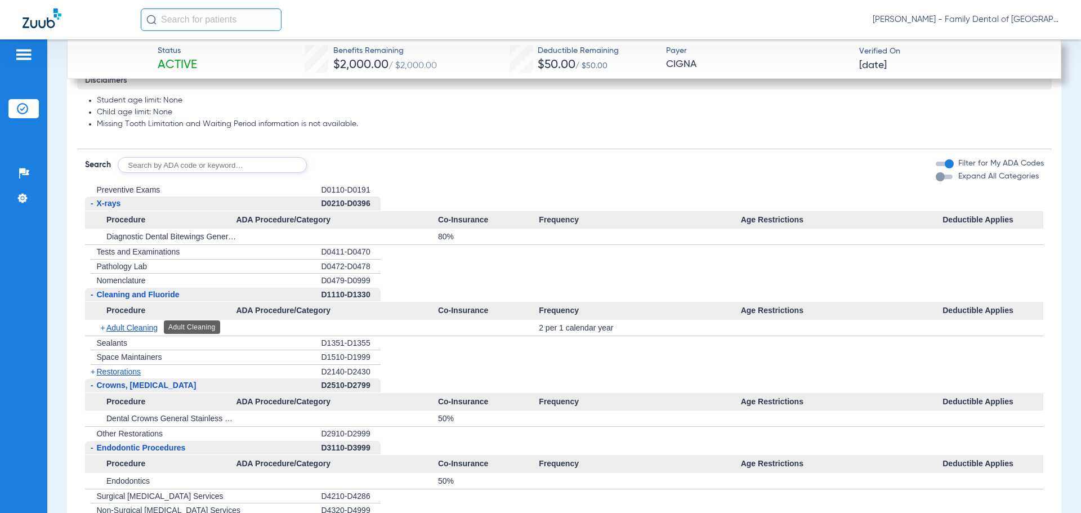
click at [133, 330] on span "Adult Cleaning" at bounding box center [131, 327] width 51 height 9
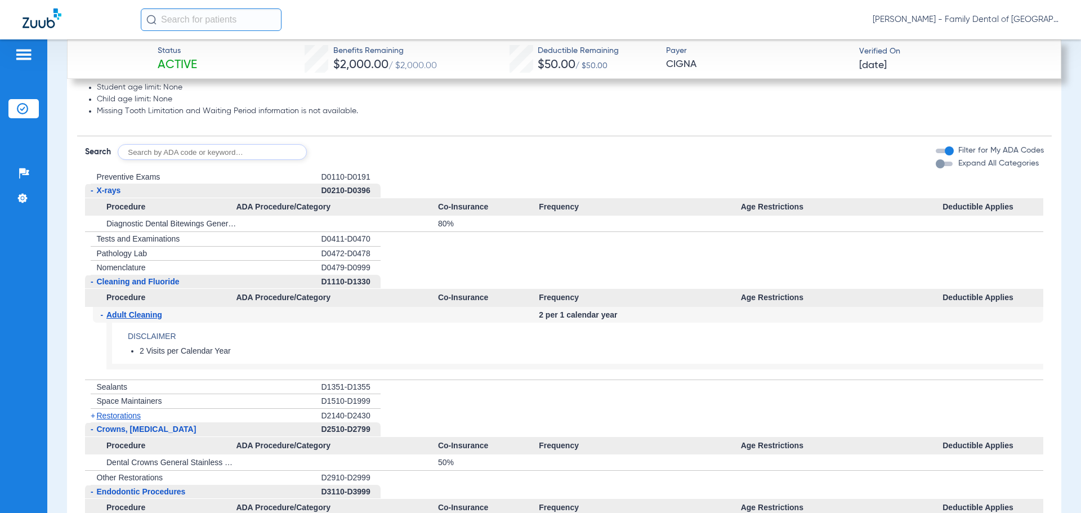
scroll to position [1252, 0]
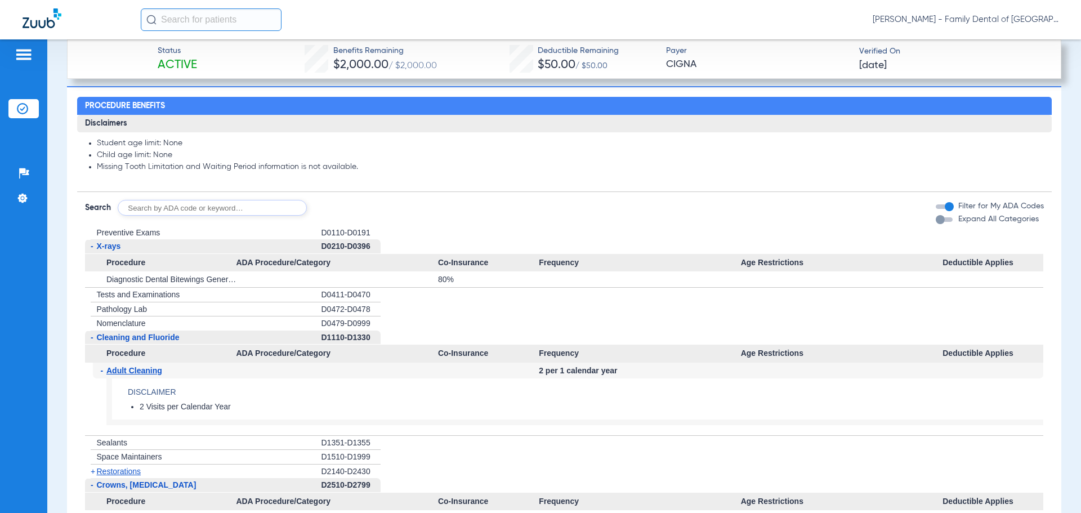
click at [252, 203] on input "text" at bounding box center [212, 208] width 189 height 16
click at [308, 232] on div "+ Preventive Exams" at bounding box center [203, 233] width 236 height 14
drag, startPoint x: 321, startPoint y: 231, endPoint x: 368, endPoint y: 234, distance: 46.8
click at [368, 234] on div "D0110-D0191" at bounding box center [350, 233] width 59 height 14
click at [130, 372] on span "Adult Cleaning" at bounding box center [134, 370] width 56 height 9
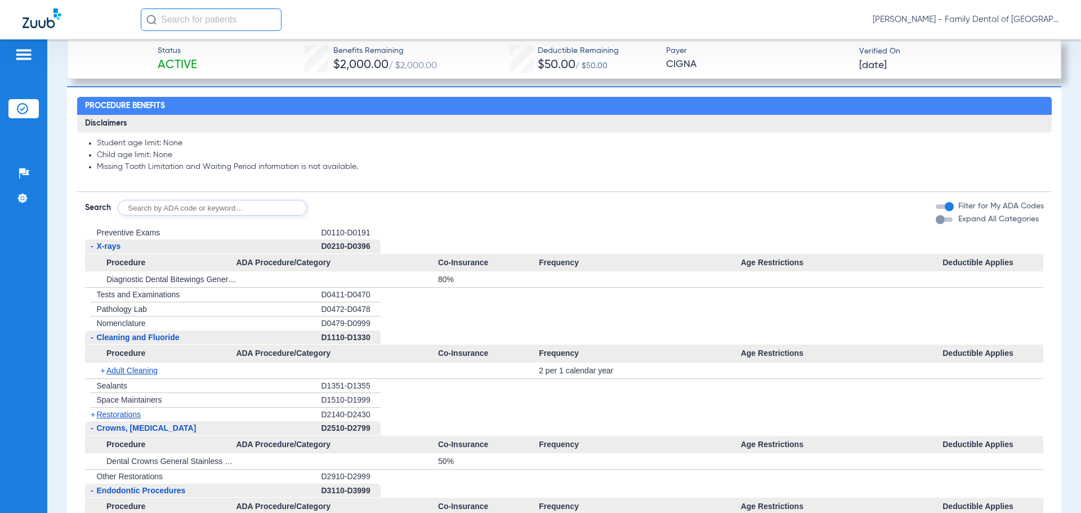
click at [101, 369] on span "+" at bounding box center [104, 370] width 6 height 16
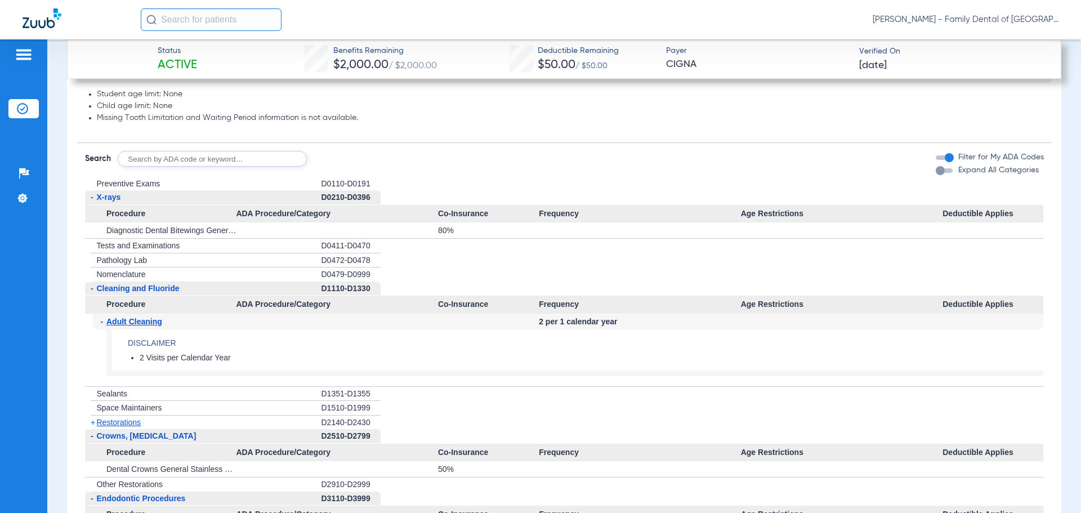
scroll to position [1364, 0]
